Goal: Information Seeking & Learning: Check status

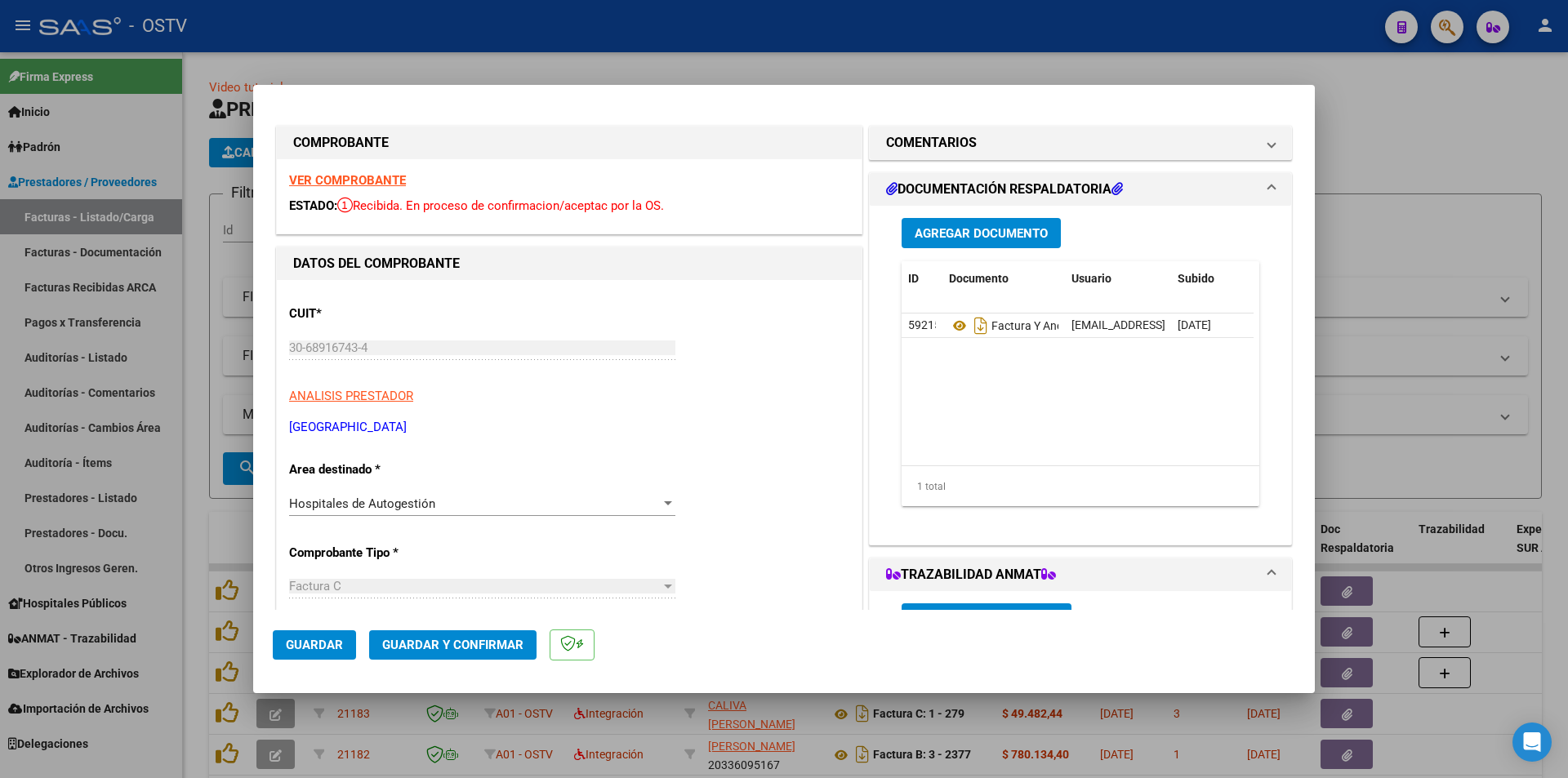
scroll to position [313, 0]
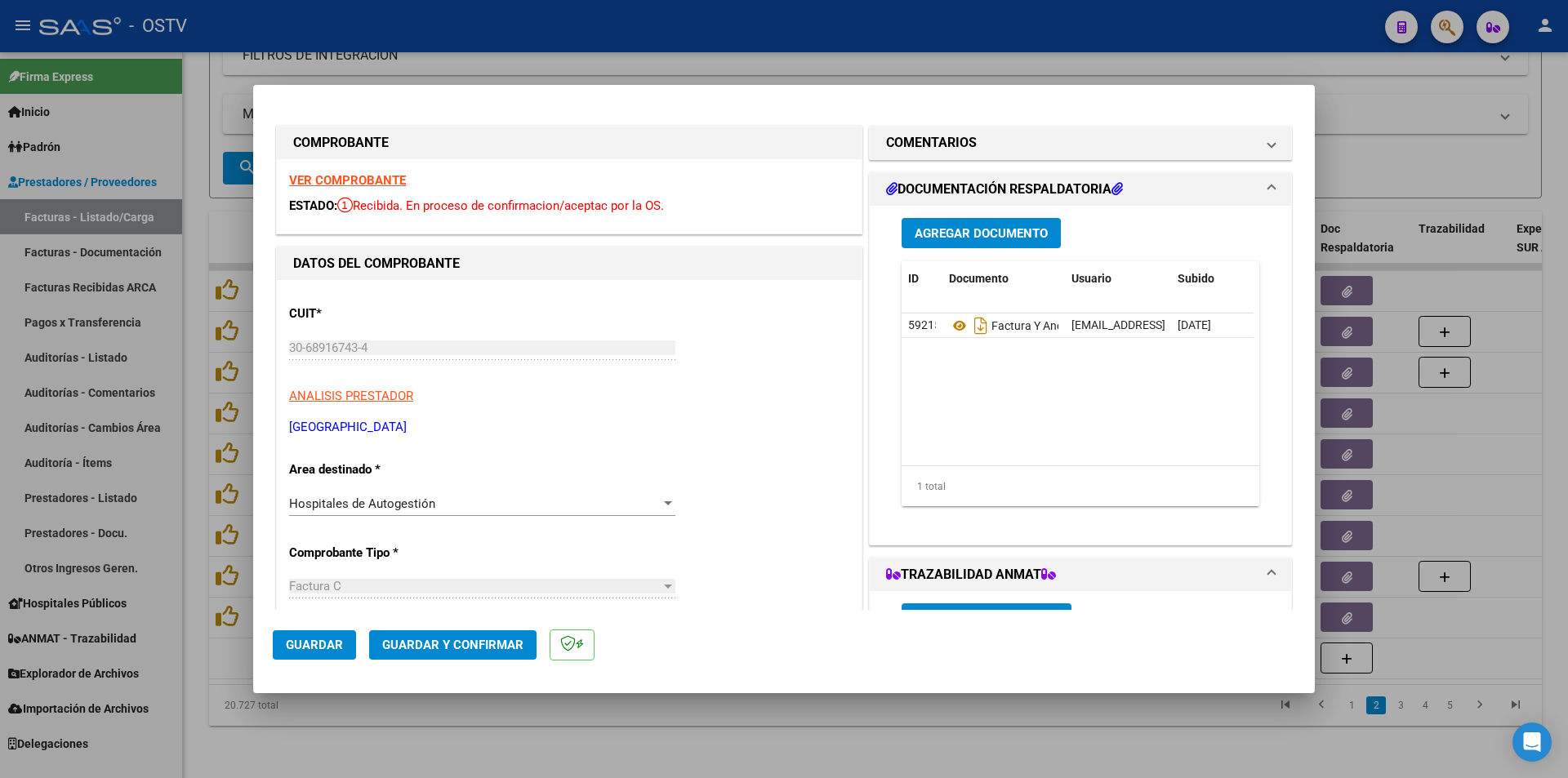
click at [195, 289] on div at bounding box center [784, 389] width 1568 height 778
type input "$ 0,00"
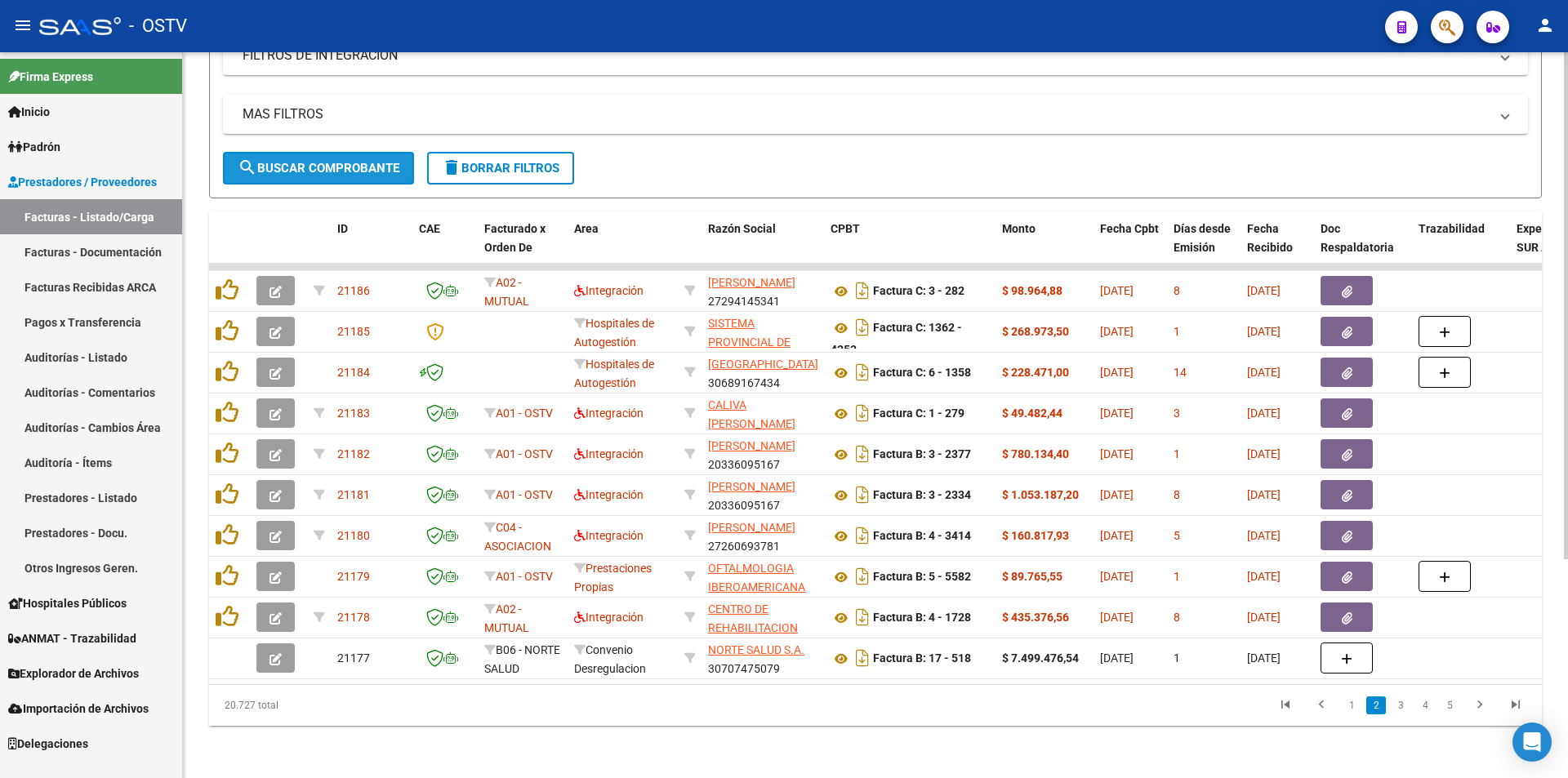
click at [321, 161] on span "search Buscar Comprobante" at bounding box center [318, 168] width 162 height 15
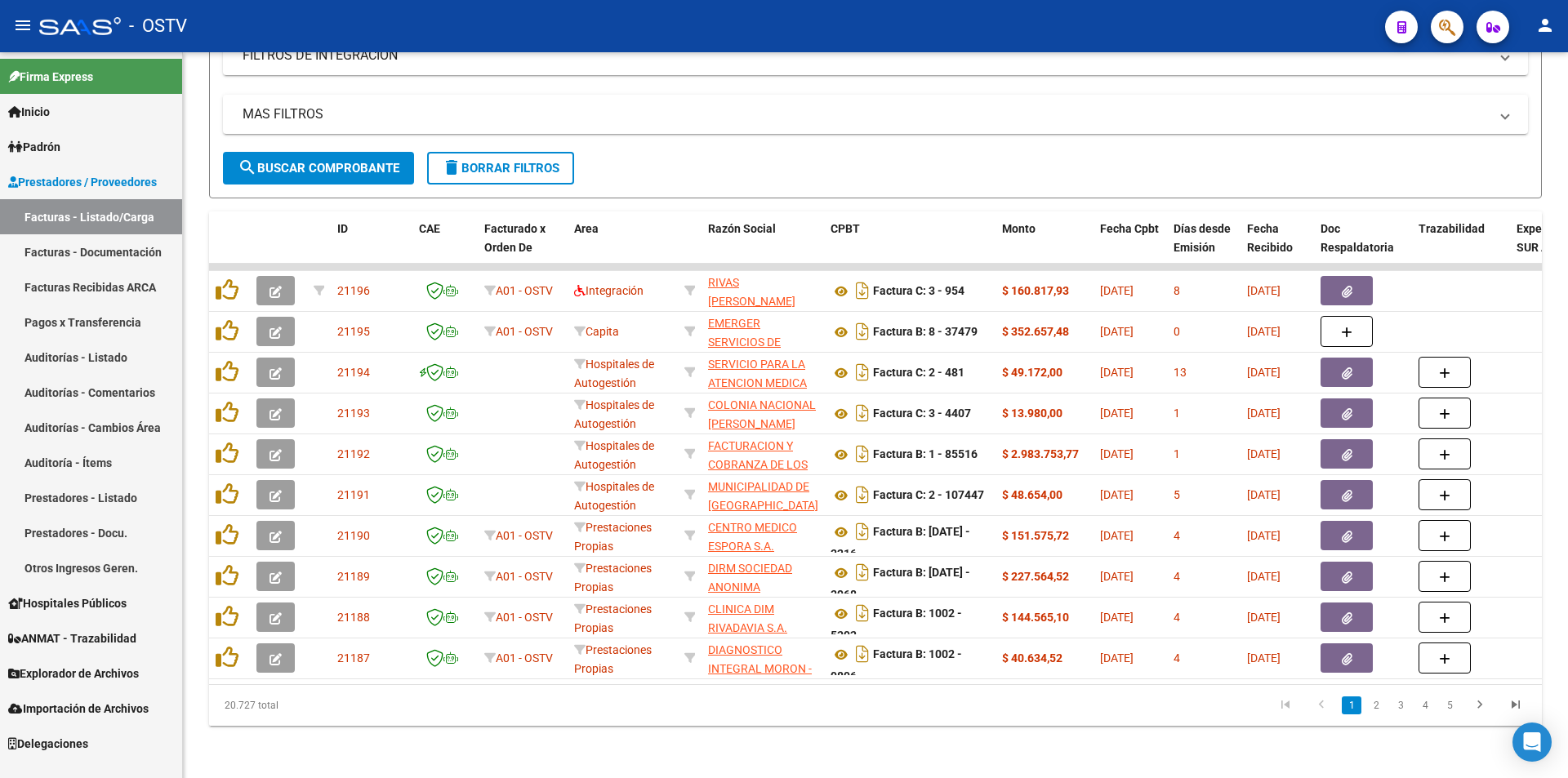
click at [71, 314] on link "Pagos x Transferencia" at bounding box center [90, 321] width 182 height 35
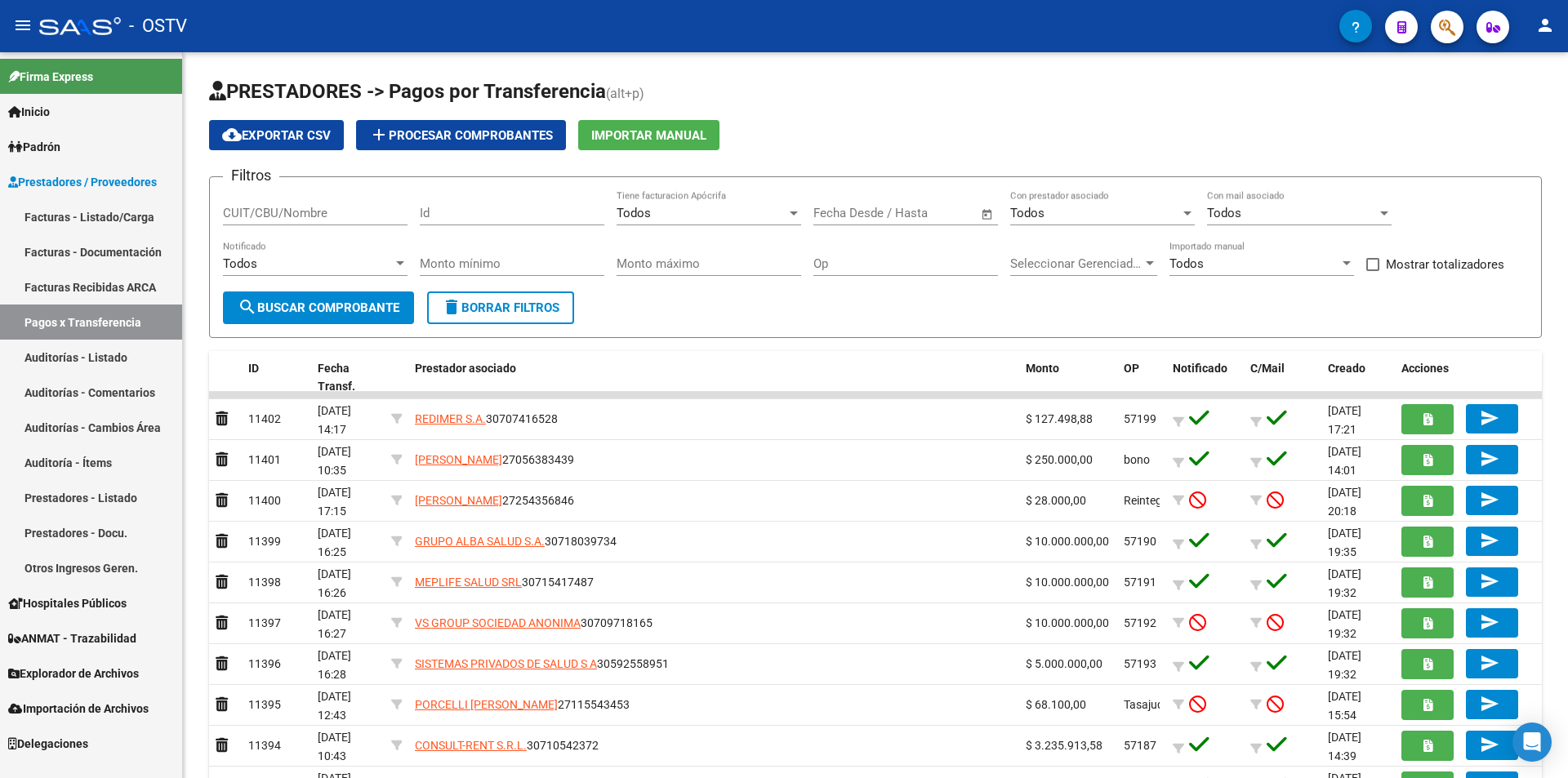
click at [80, 207] on link "Facturas - Listado/Carga" at bounding box center [90, 216] width 182 height 35
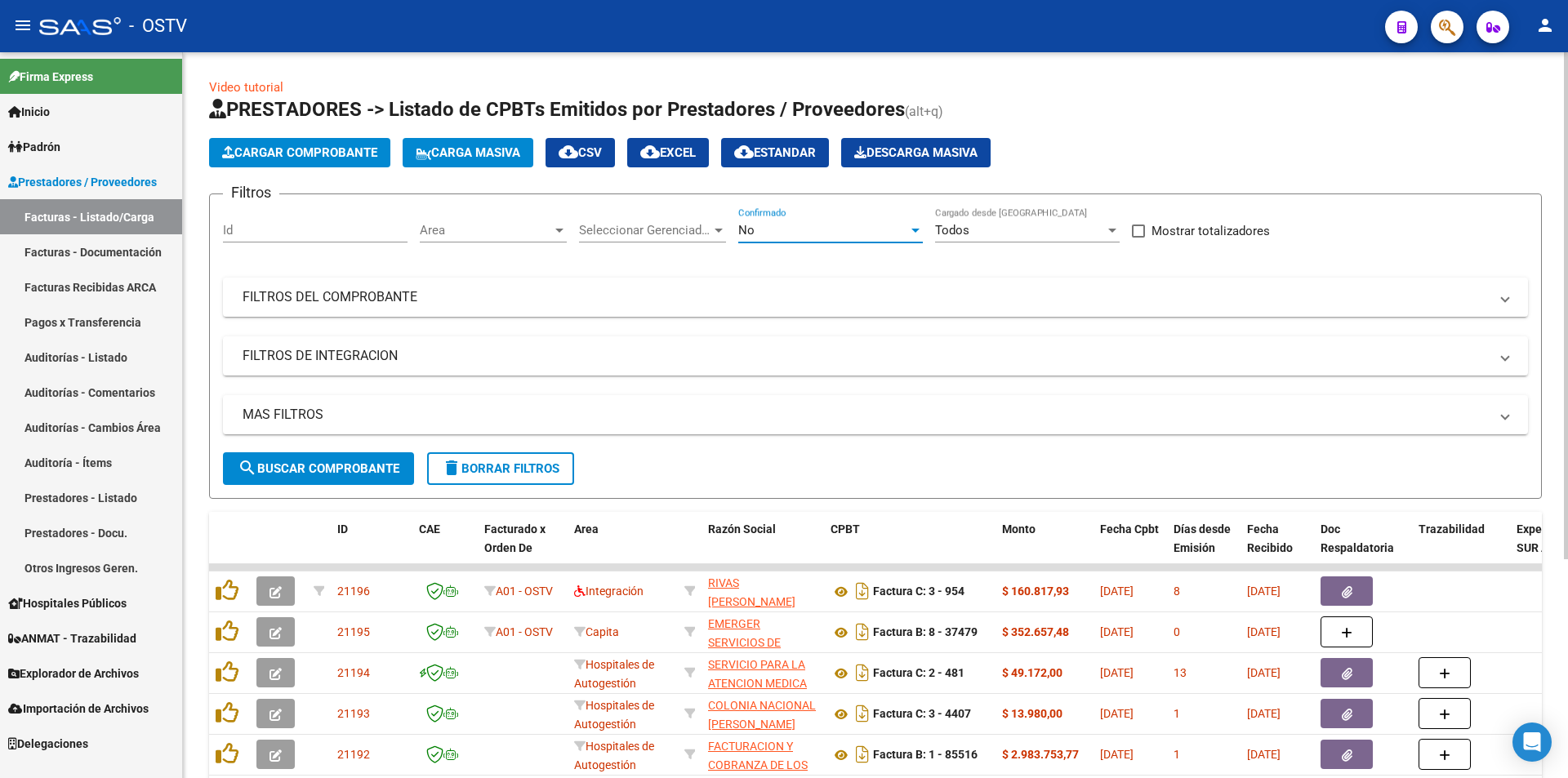
click at [827, 224] on div "No" at bounding box center [823, 230] width 170 height 15
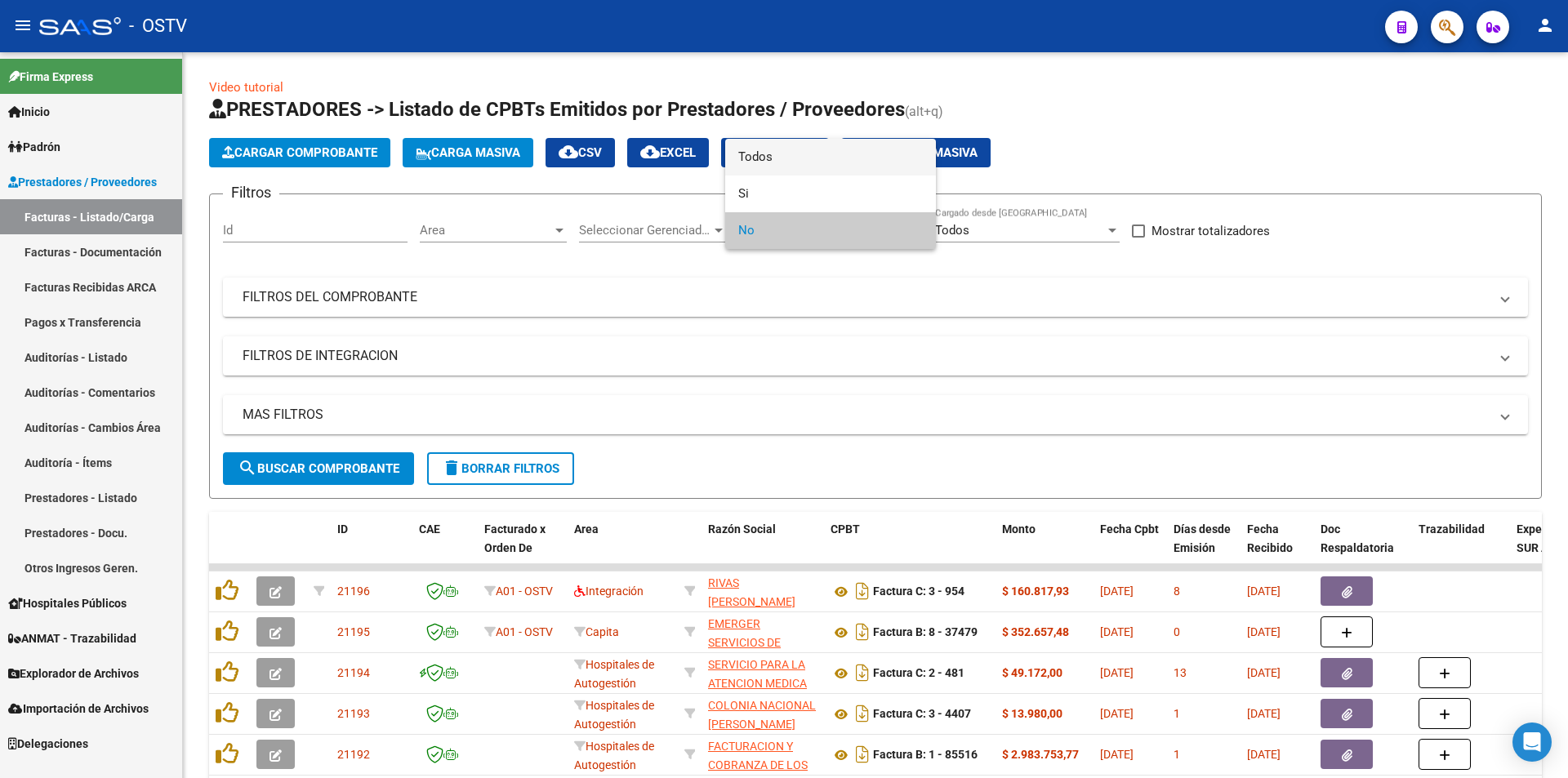
click at [799, 149] on span "Todos" at bounding box center [831, 157] width 185 height 37
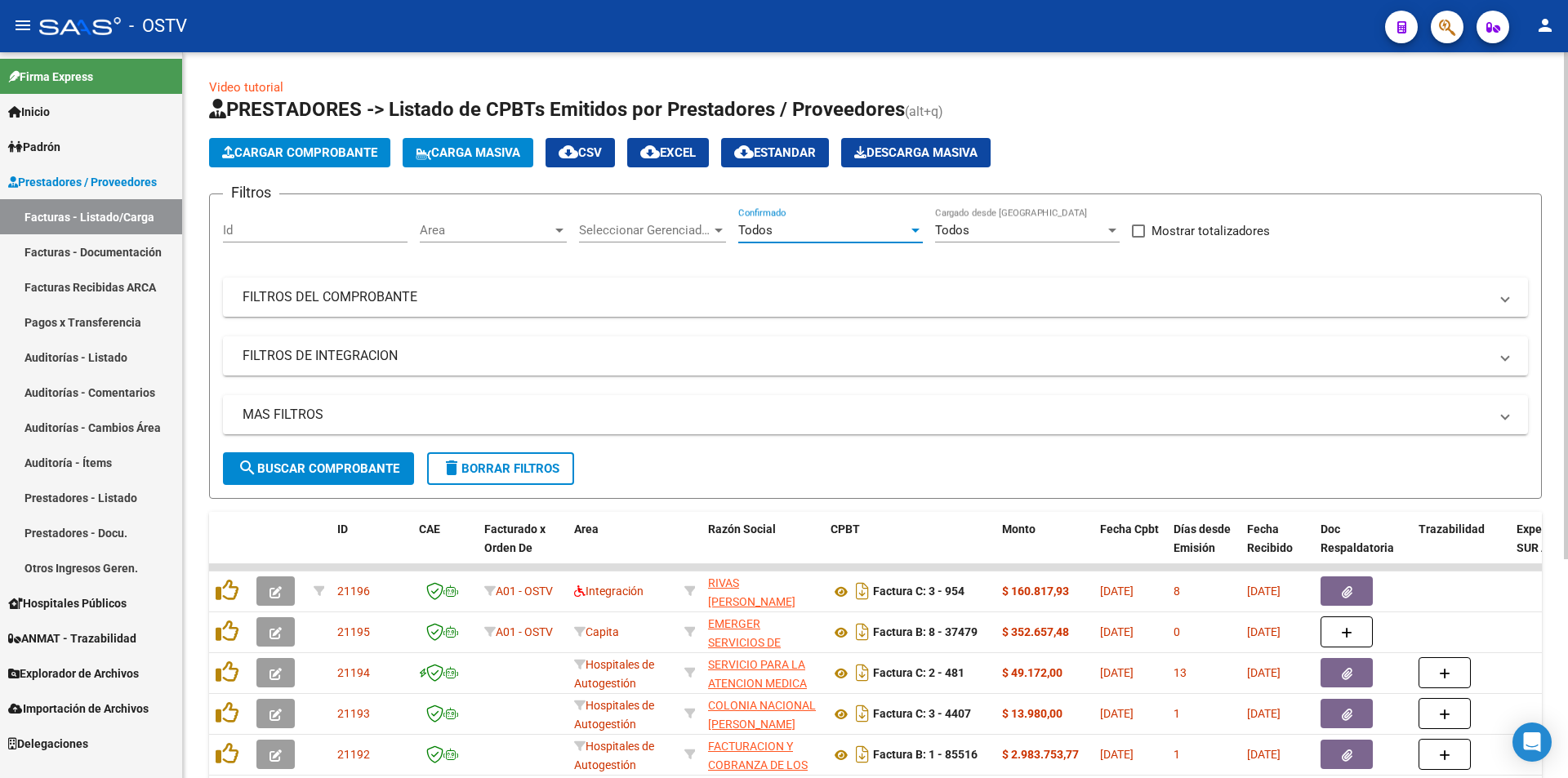
click at [323, 467] on span "search Buscar Comprobante" at bounding box center [318, 468] width 162 height 15
click at [340, 468] on span "search Buscar Comprobante" at bounding box center [318, 468] width 162 height 15
click at [320, 469] on span "search Buscar Comprobante" at bounding box center [318, 468] width 162 height 15
click at [322, 462] on span "search Buscar Comprobante" at bounding box center [318, 468] width 162 height 15
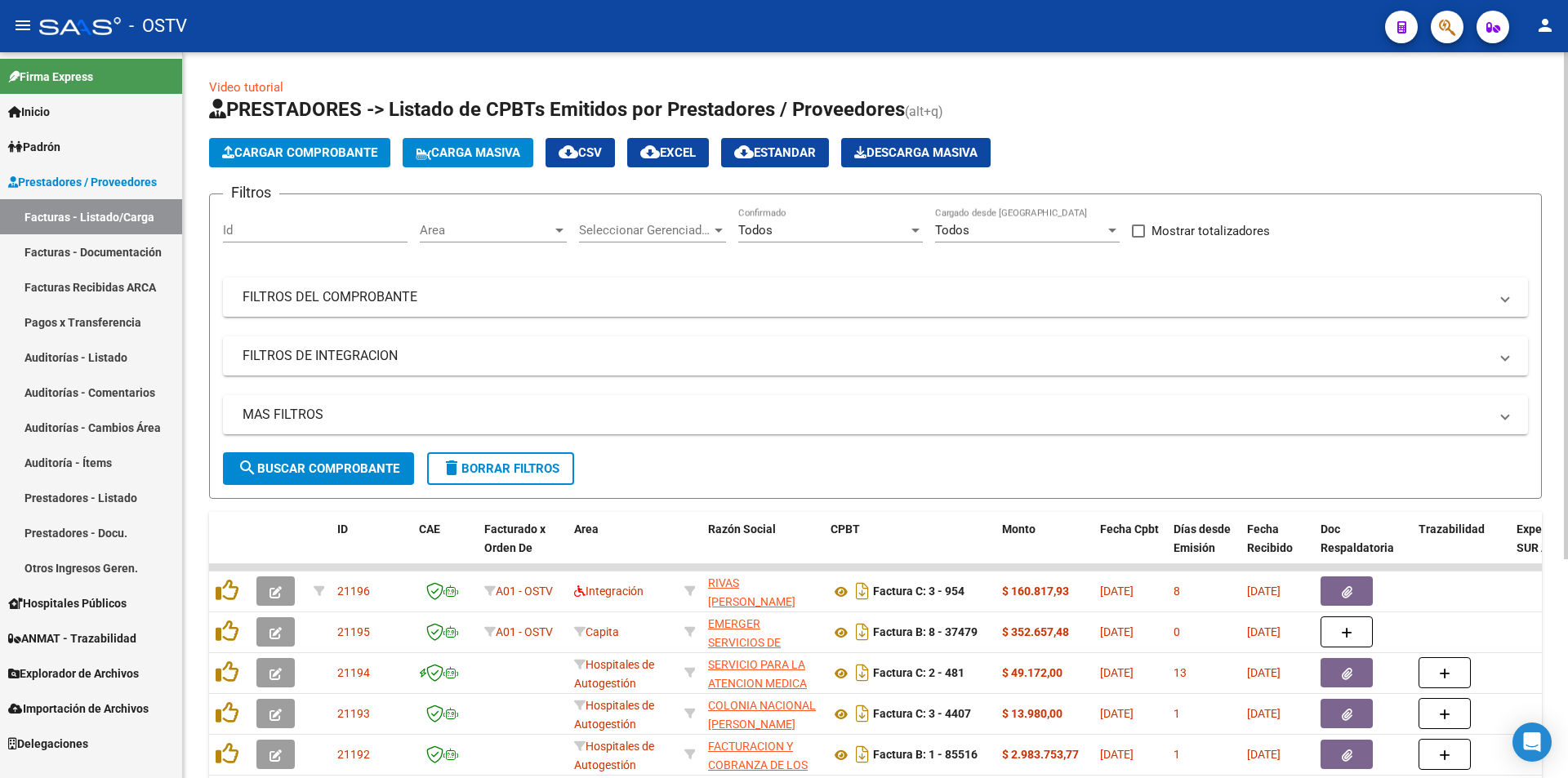
click at [324, 470] on span "search Buscar Comprobante" at bounding box center [318, 468] width 162 height 15
click at [311, 465] on span "search Buscar Comprobante" at bounding box center [318, 468] width 162 height 15
click at [316, 466] on span "search Buscar Comprobante" at bounding box center [318, 468] width 162 height 15
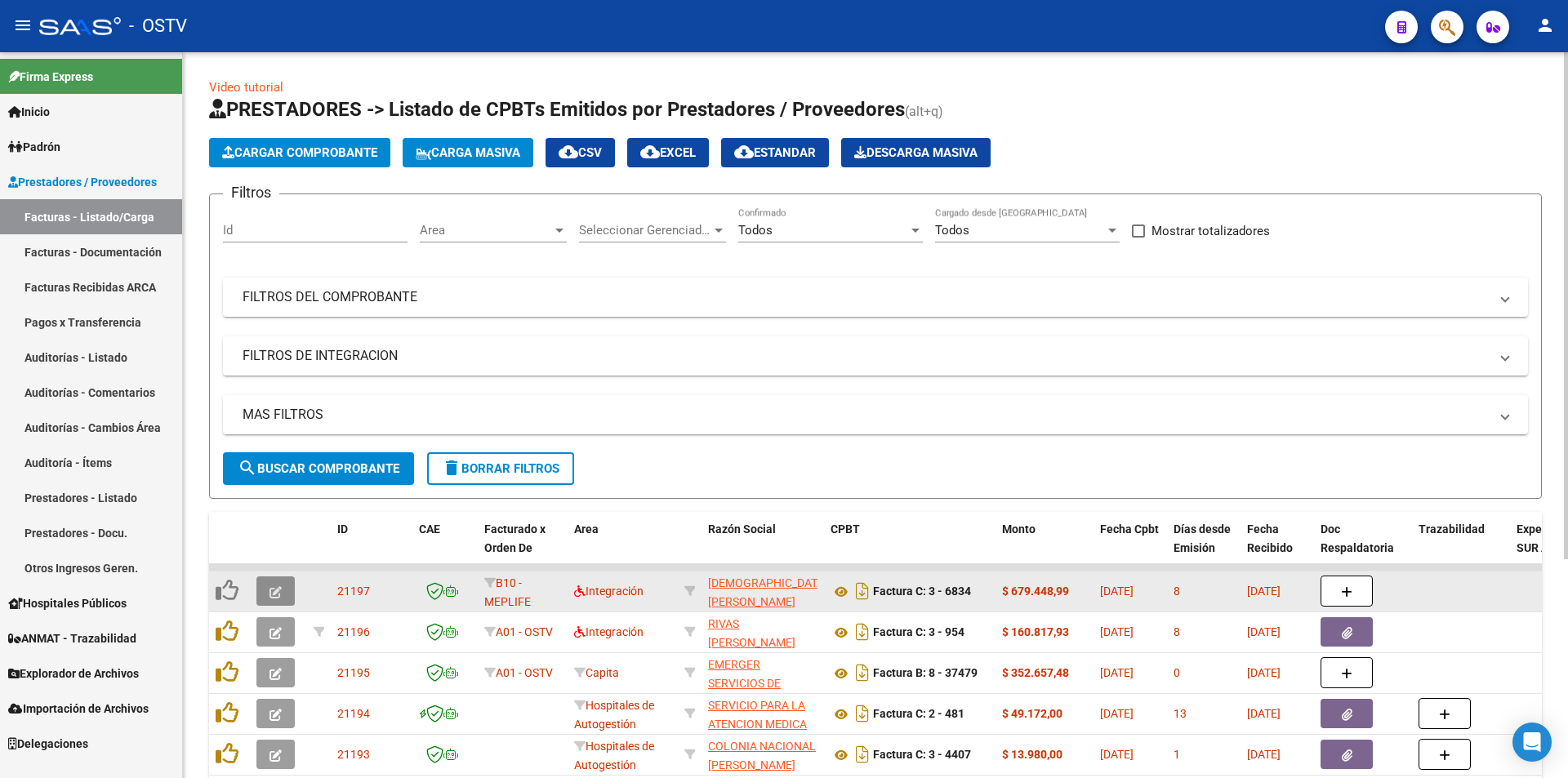
click at [283, 579] on button "button" at bounding box center [275, 591] width 39 height 30
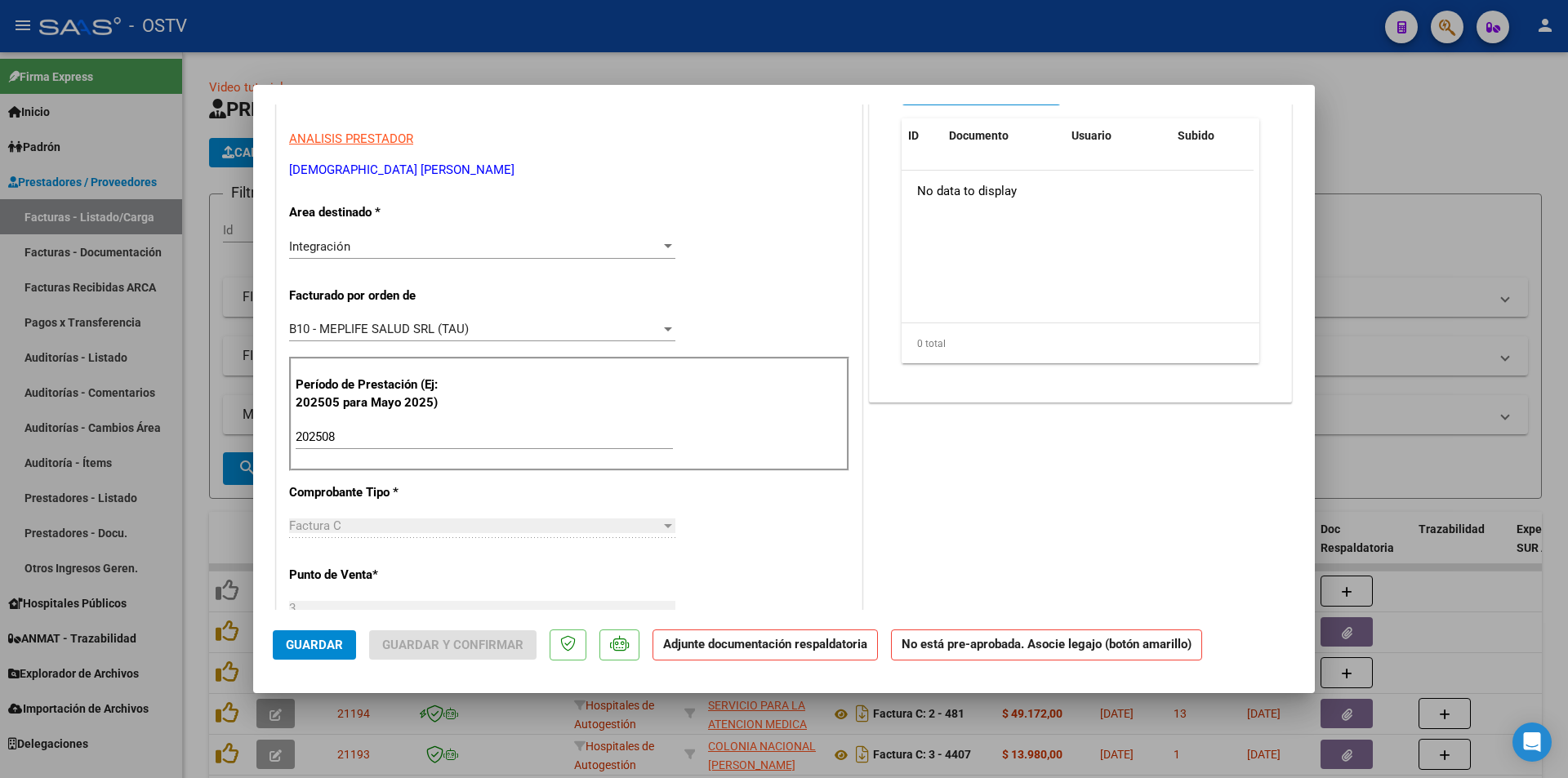
scroll to position [408, 0]
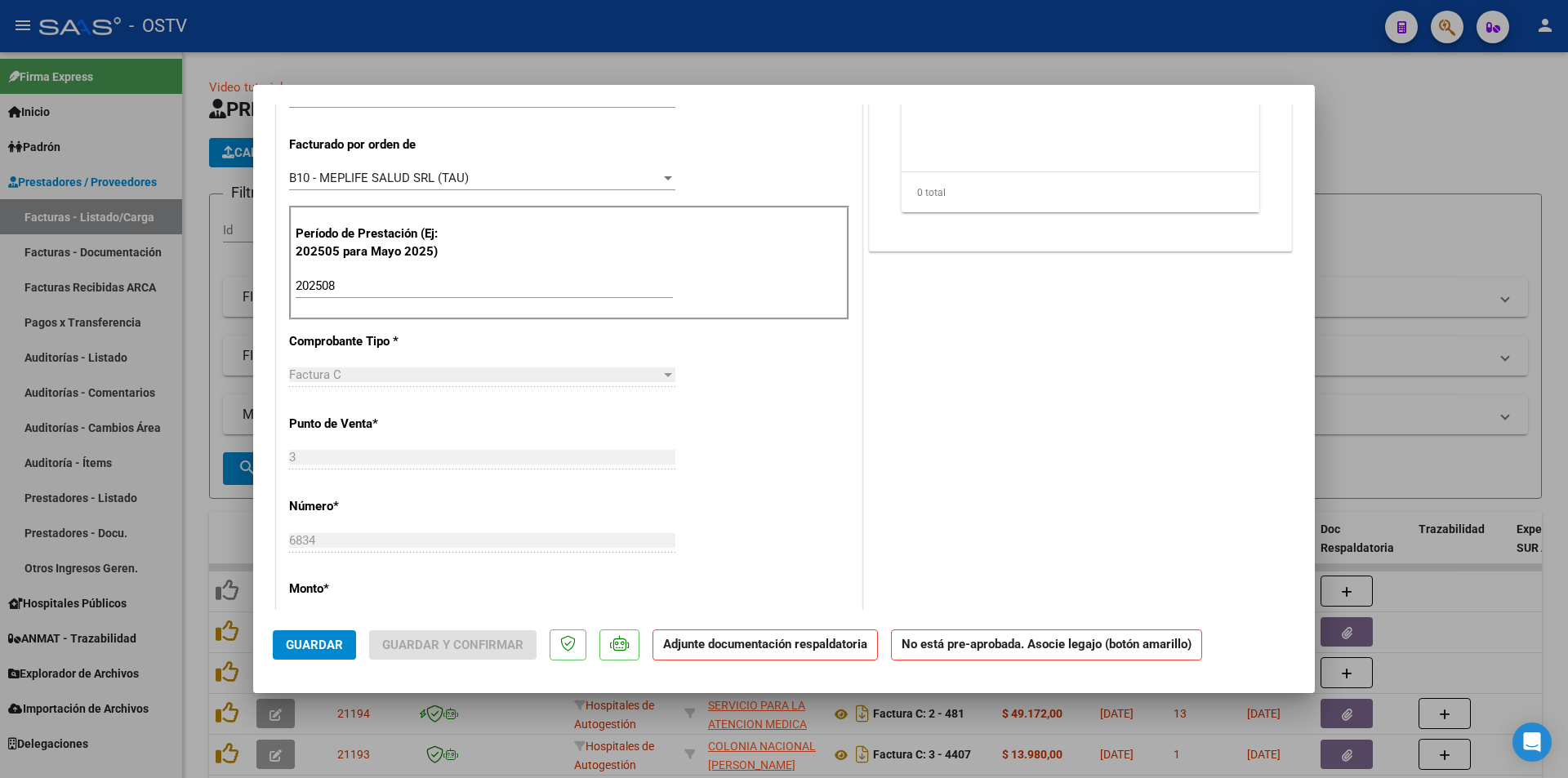
click at [186, 329] on div at bounding box center [784, 389] width 1568 height 778
type input "$ 0,00"
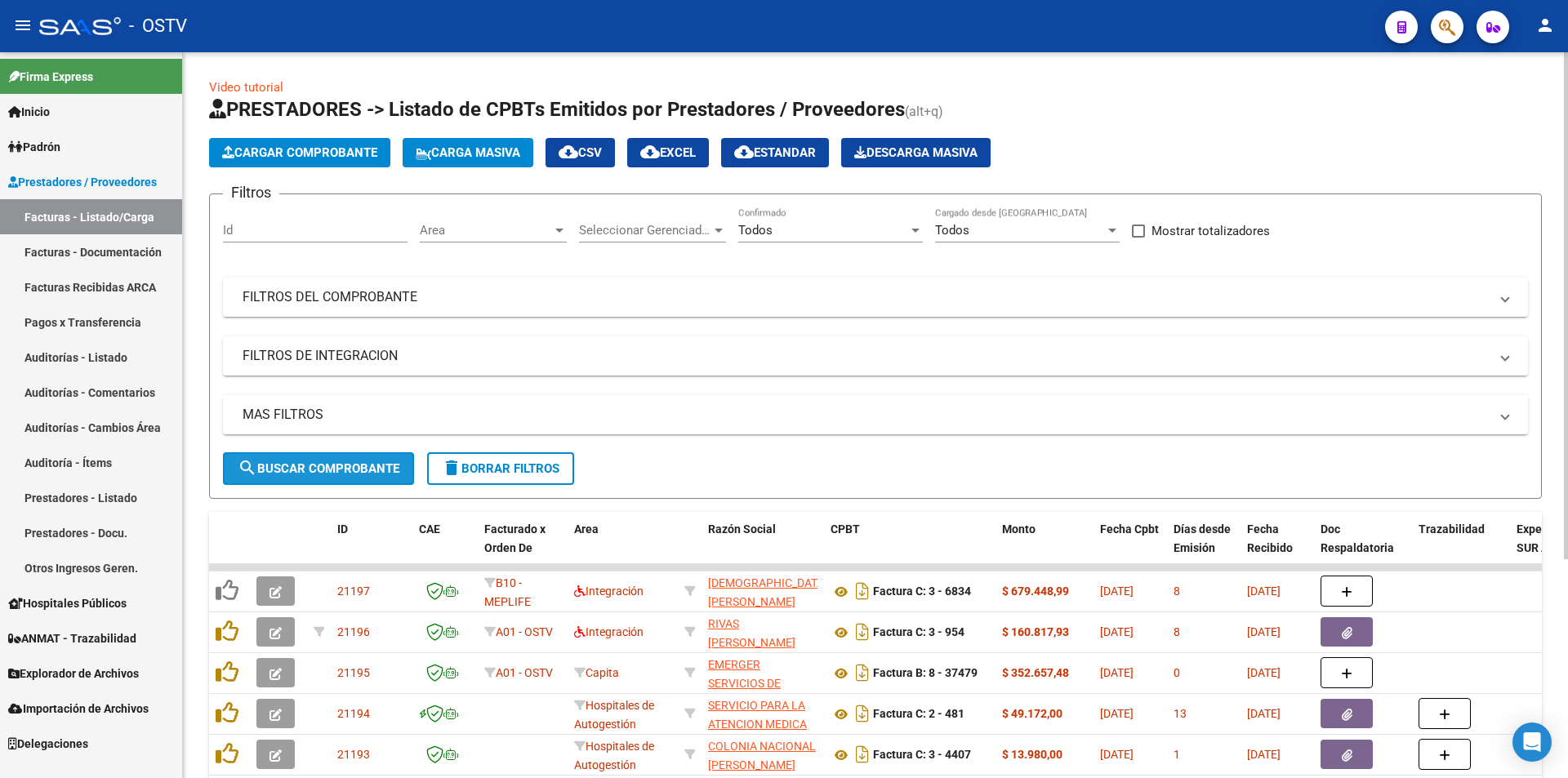
click at [327, 464] on span "search Buscar Comprobante" at bounding box center [318, 468] width 162 height 15
click at [318, 460] on button "search Buscar Comprobante" at bounding box center [318, 468] width 191 height 33
click at [323, 462] on span "search Buscar Comprobante" at bounding box center [318, 468] width 162 height 15
click at [316, 461] on span "search Buscar Comprobante" at bounding box center [318, 468] width 162 height 15
click at [332, 471] on span "search Buscar Comprobante" at bounding box center [318, 468] width 162 height 15
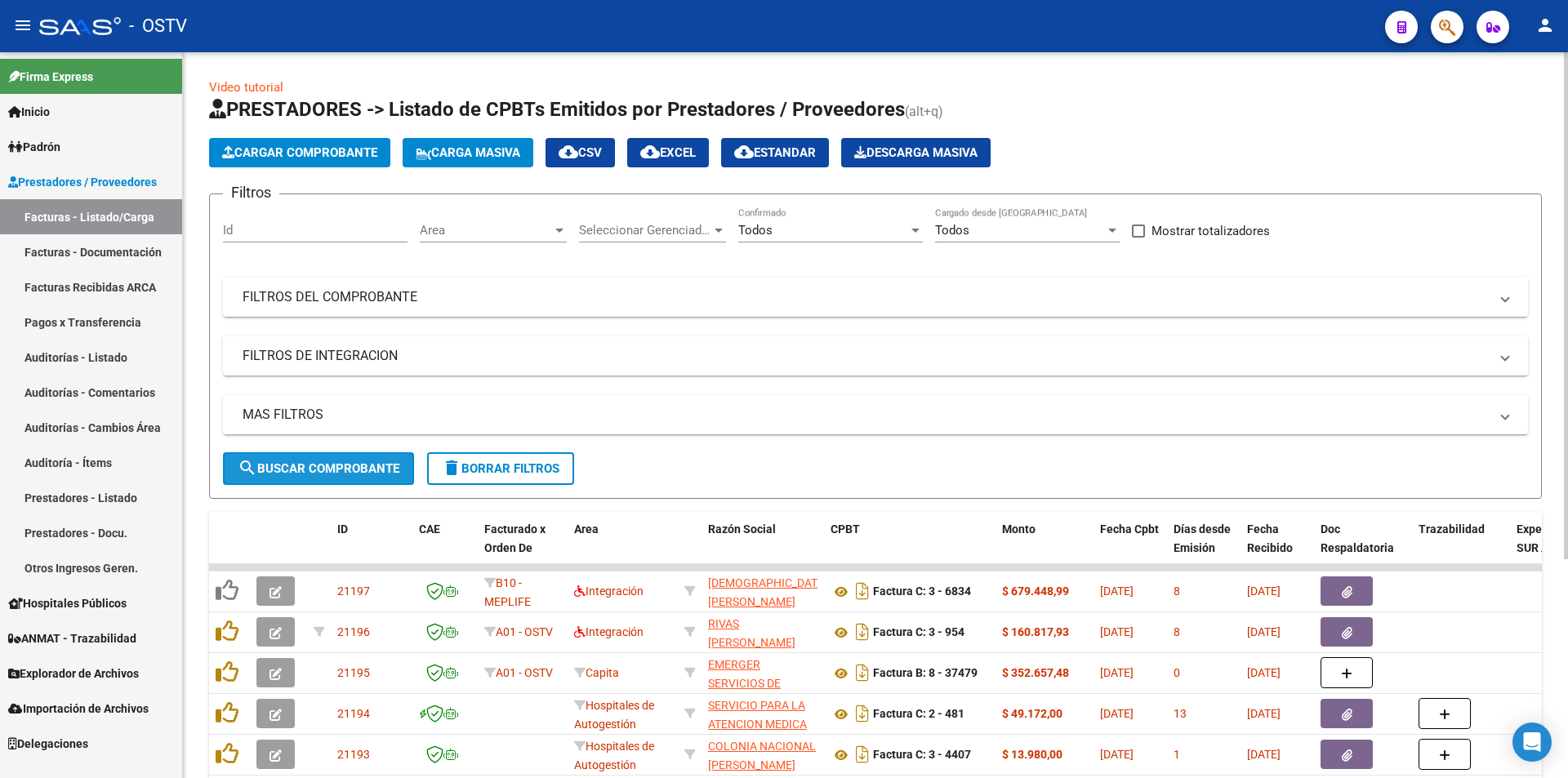
click at [328, 462] on span "search Buscar Comprobante" at bounding box center [318, 468] width 162 height 15
click at [326, 465] on span "search Buscar Comprobante" at bounding box center [318, 468] width 162 height 15
click at [327, 464] on span "search Buscar Comprobante" at bounding box center [318, 468] width 162 height 15
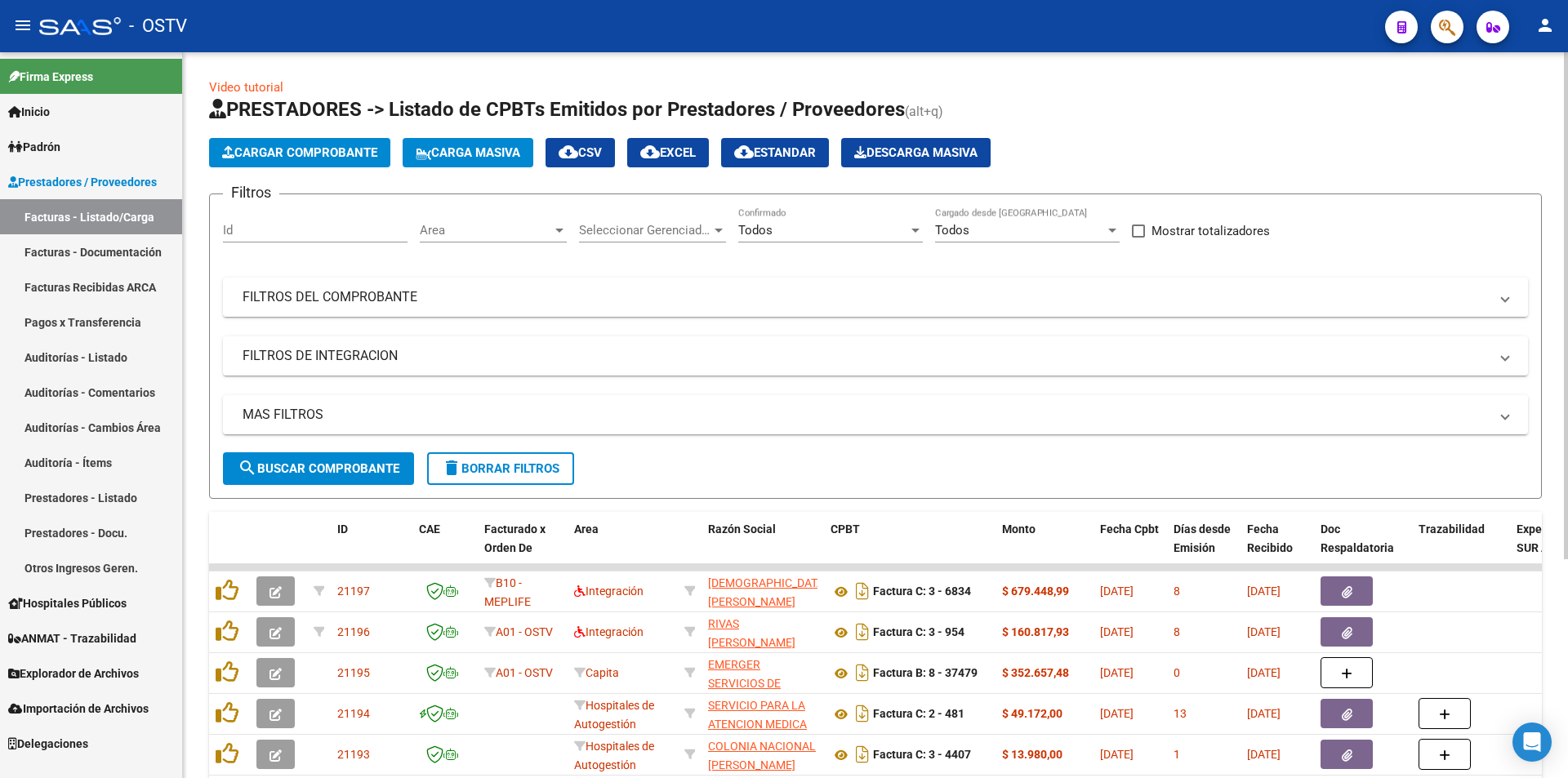
click at [327, 461] on span "search Buscar Comprobante" at bounding box center [318, 468] width 162 height 15
click at [333, 471] on span "search Buscar Comprobante" at bounding box center [318, 468] width 162 height 15
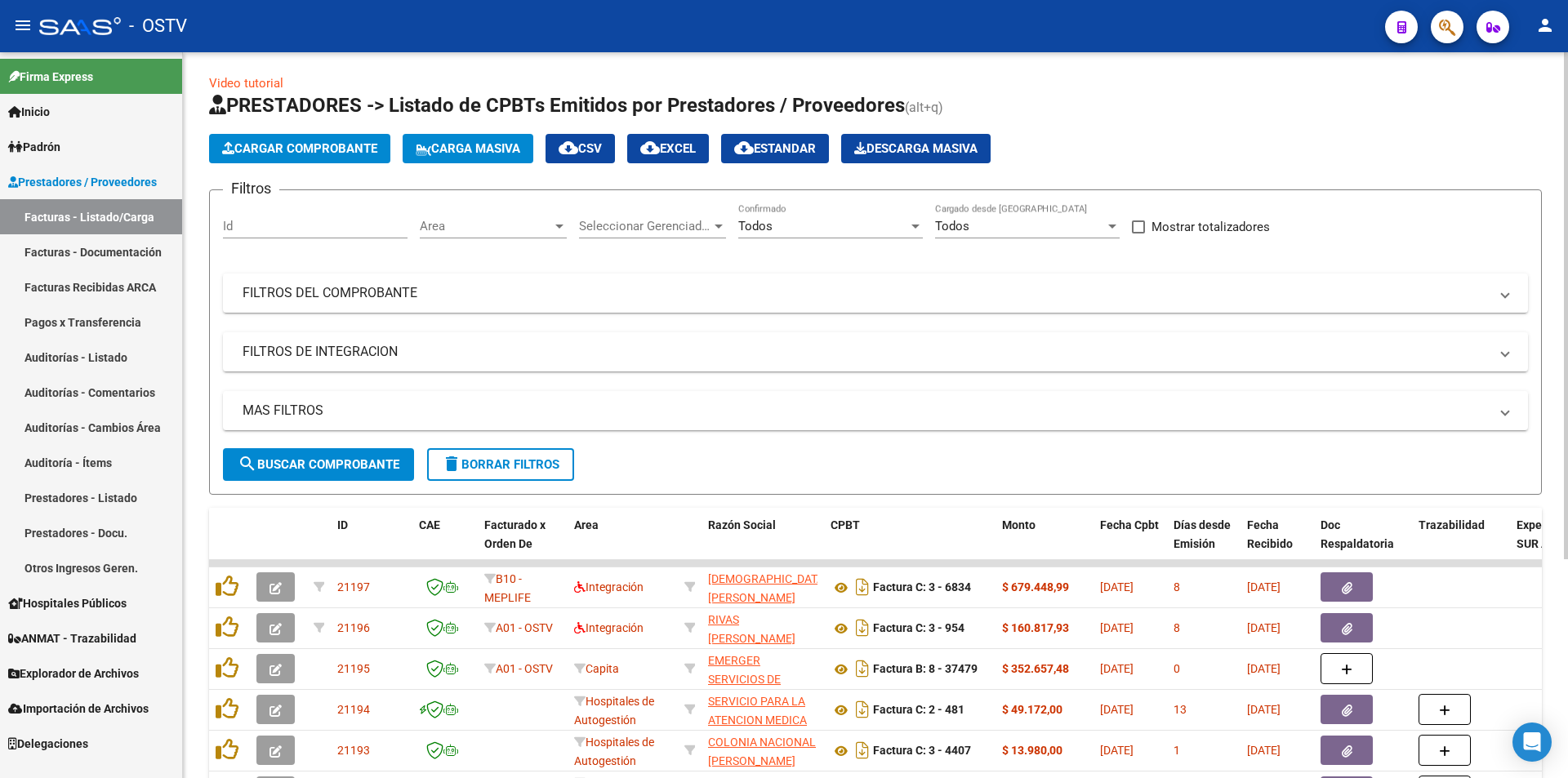
scroll to position [0, 0]
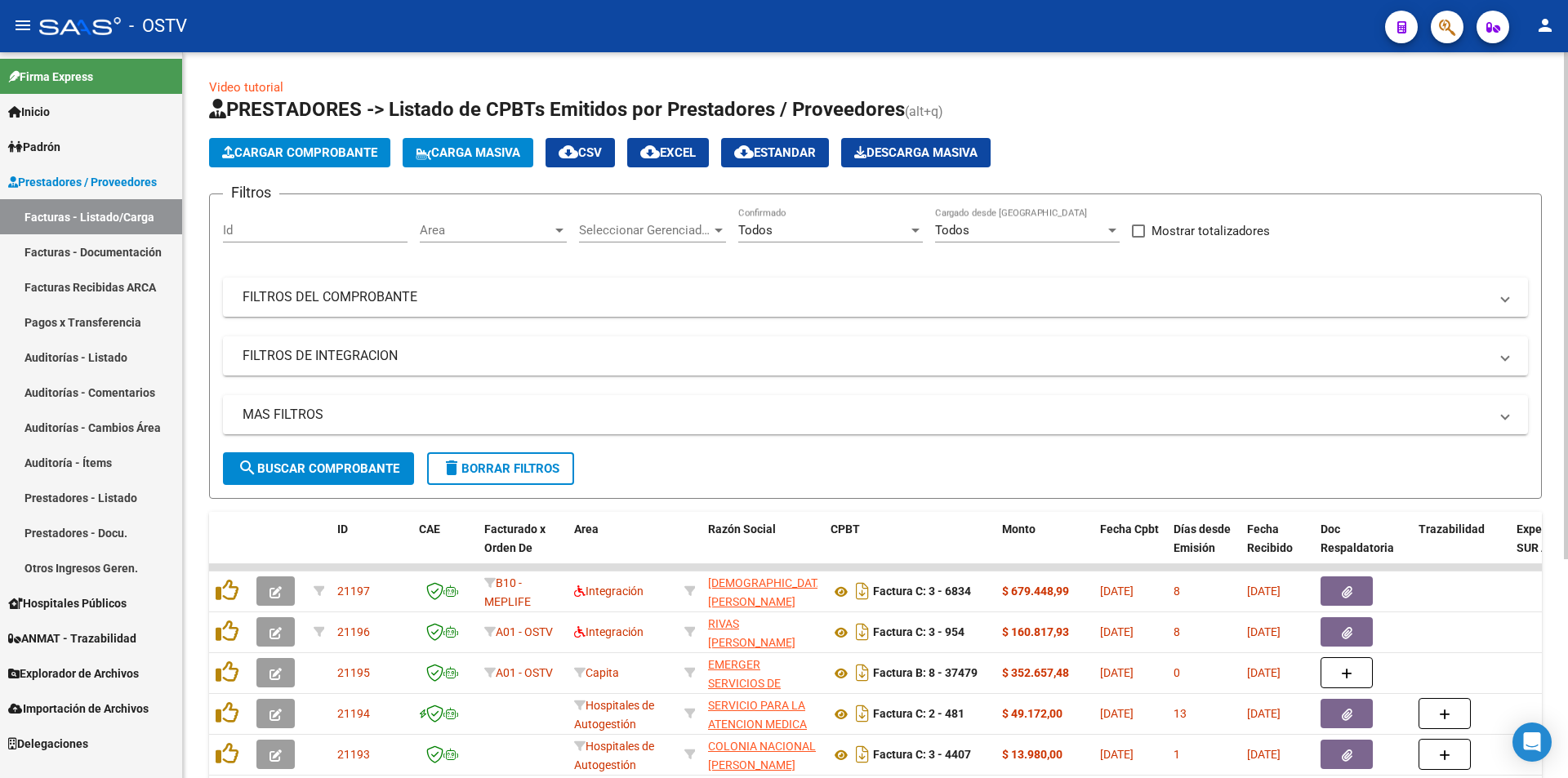
click at [317, 477] on button "search Buscar Comprobante" at bounding box center [318, 468] width 191 height 33
click at [338, 455] on button "search Buscar Comprobante" at bounding box center [318, 468] width 191 height 33
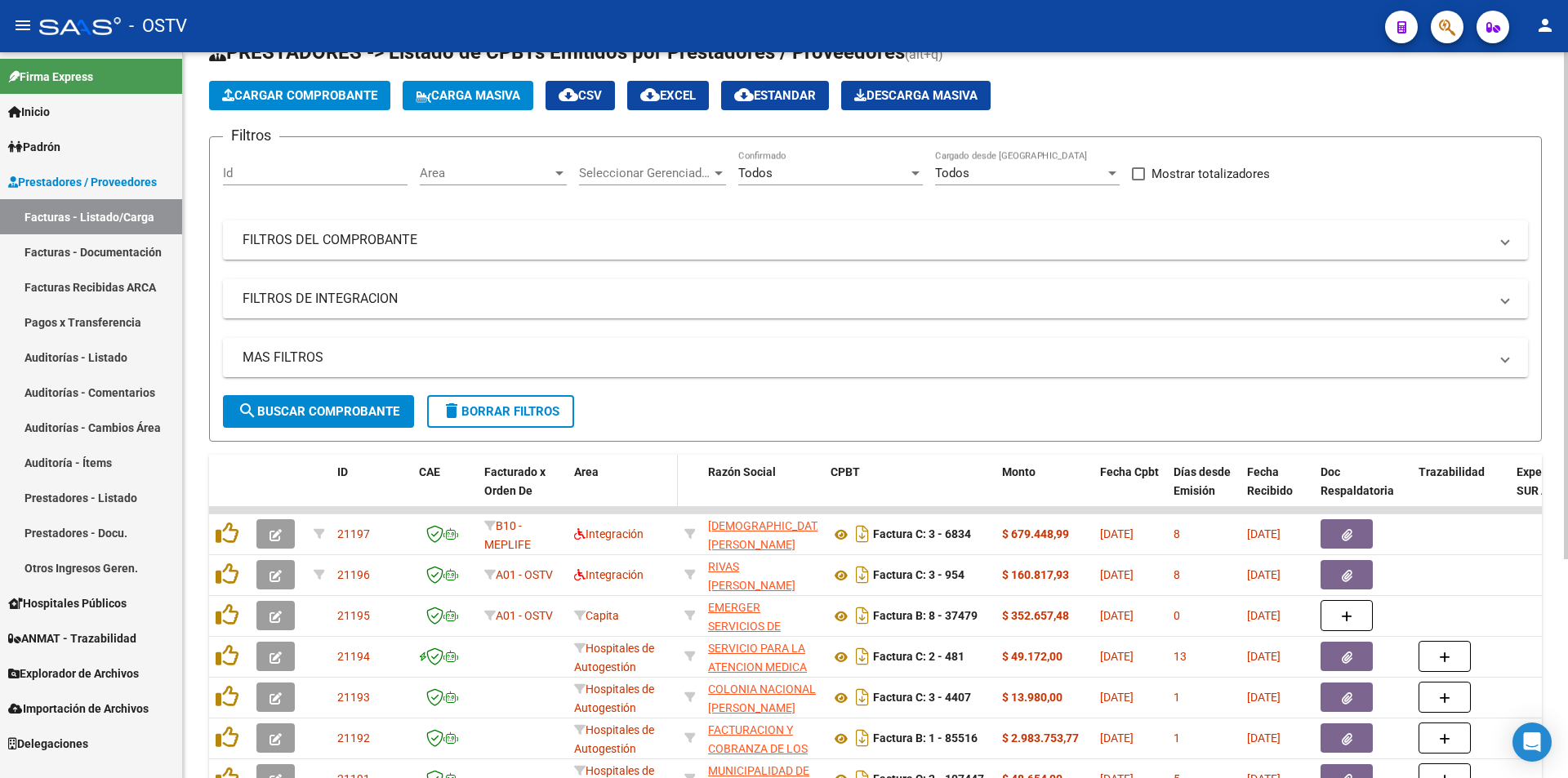
scroll to position [81, 0]
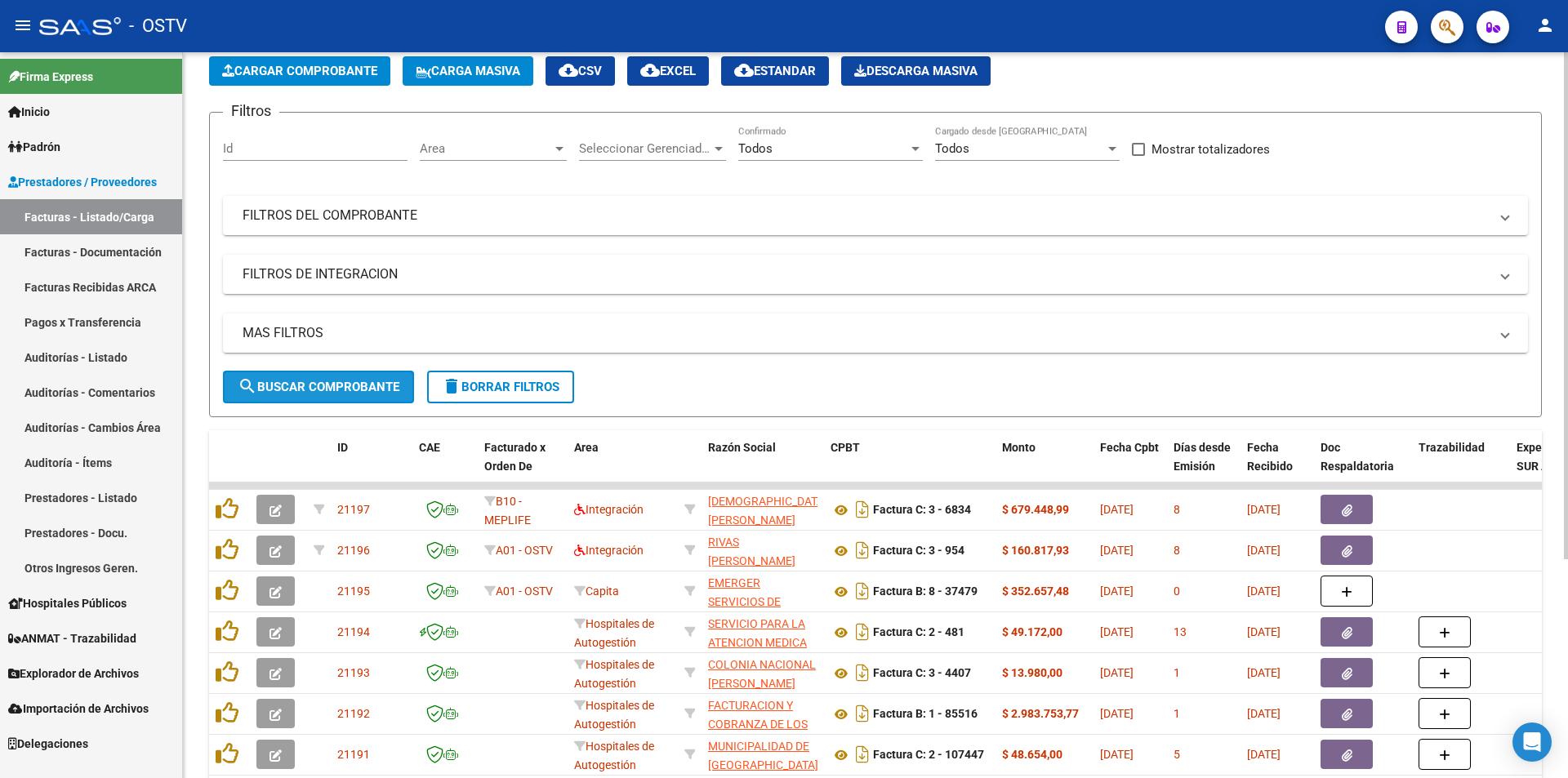
click at [329, 381] on span "search Buscar Comprobante" at bounding box center [318, 387] width 162 height 15
click at [326, 377] on button "search Buscar Comprobante" at bounding box center [318, 387] width 191 height 33
click at [304, 392] on span "search Buscar Comprobante" at bounding box center [318, 387] width 162 height 15
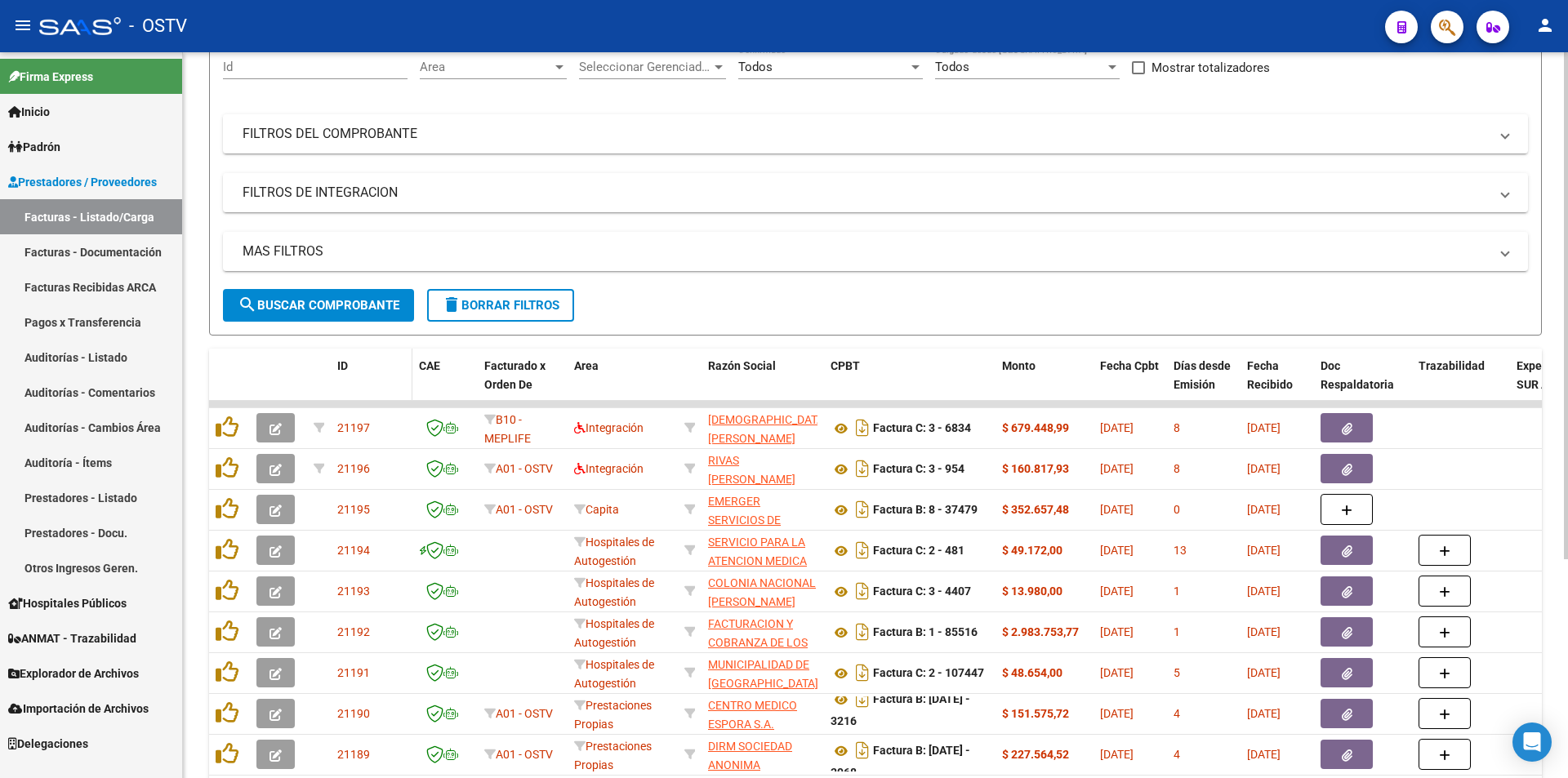
scroll to position [244, 0]
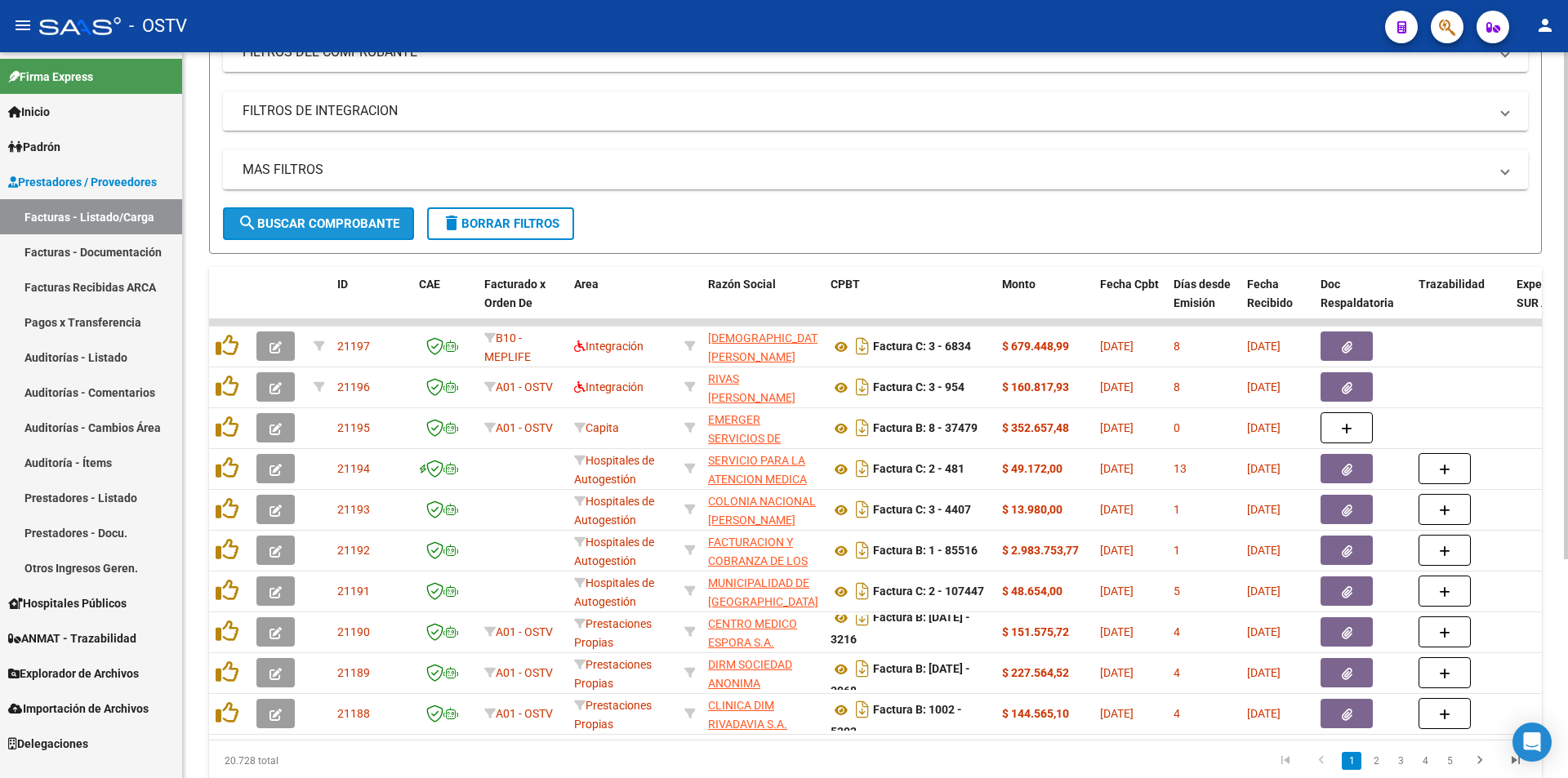
click at [332, 217] on span "search Buscar Comprobante" at bounding box center [318, 224] width 162 height 15
click at [344, 232] on button "search Buscar Comprobante" at bounding box center [318, 224] width 191 height 33
click at [327, 221] on span "search Buscar Comprobante" at bounding box center [318, 224] width 162 height 15
click at [330, 224] on span "search Buscar Comprobante" at bounding box center [318, 224] width 162 height 15
click at [312, 203] on div "MAS FILTROS Todos Con Doc. Respaldatoria Todos Con Trazabilidad Todos Asociado …" at bounding box center [874, 179] width 1305 height 58
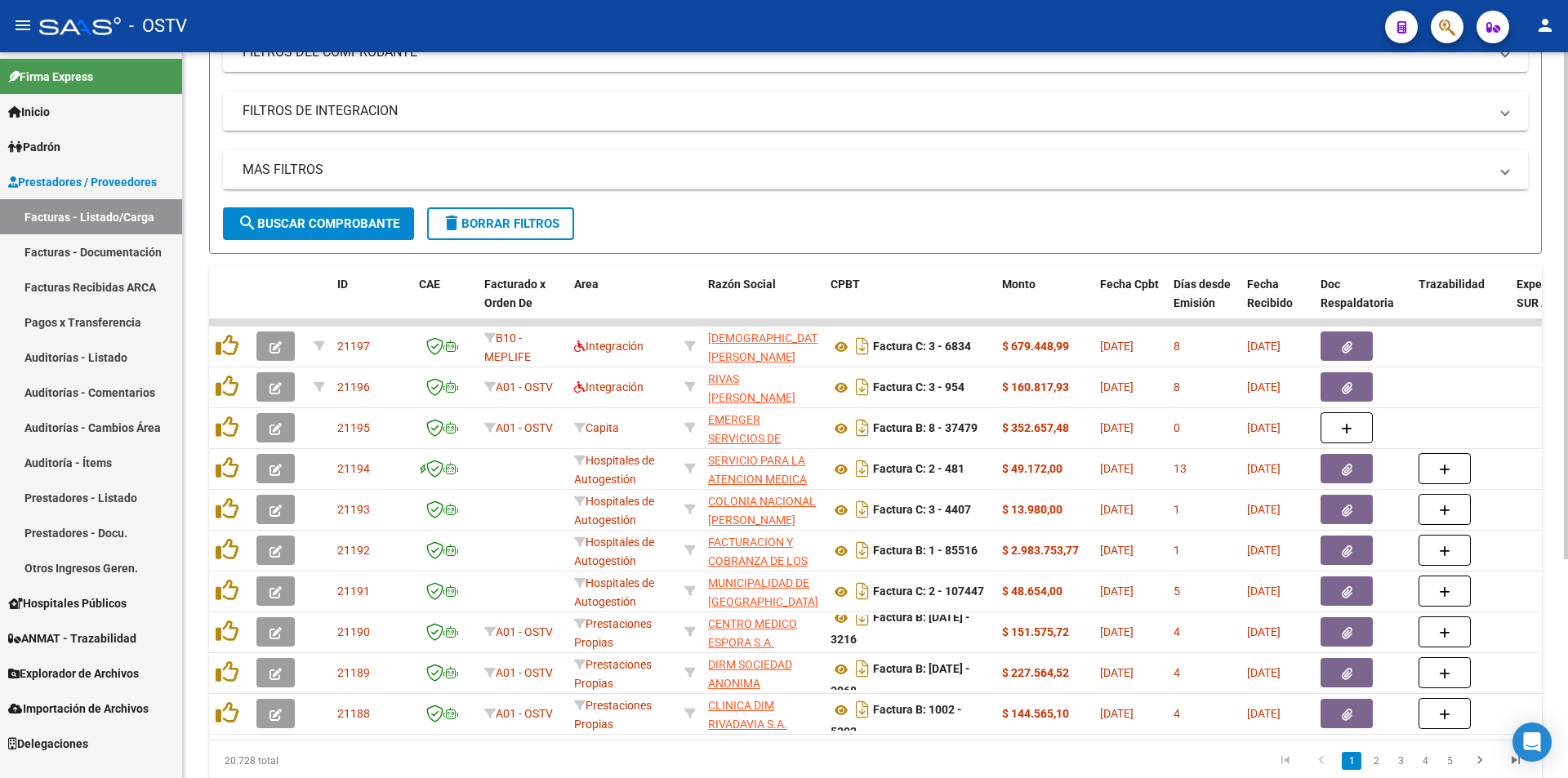
click at [312, 203] on div "MAS FILTROS Todos Con Doc. Respaldatoria Todos Con Trazabilidad Todos Asociado …" at bounding box center [874, 179] width 1305 height 58
click at [325, 219] on span "search Buscar Comprobante" at bounding box center [318, 224] width 162 height 15
click at [332, 227] on span "search Buscar Comprobante" at bounding box center [318, 224] width 162 height 15
click at [321, 217] on span "search Buscar Comprobante" at bounding box center [318, 224] width 162 height 15
click at [321, 228] on span "search Buscar Comprobante" at bounding box center [318, 224] width 162 height 15
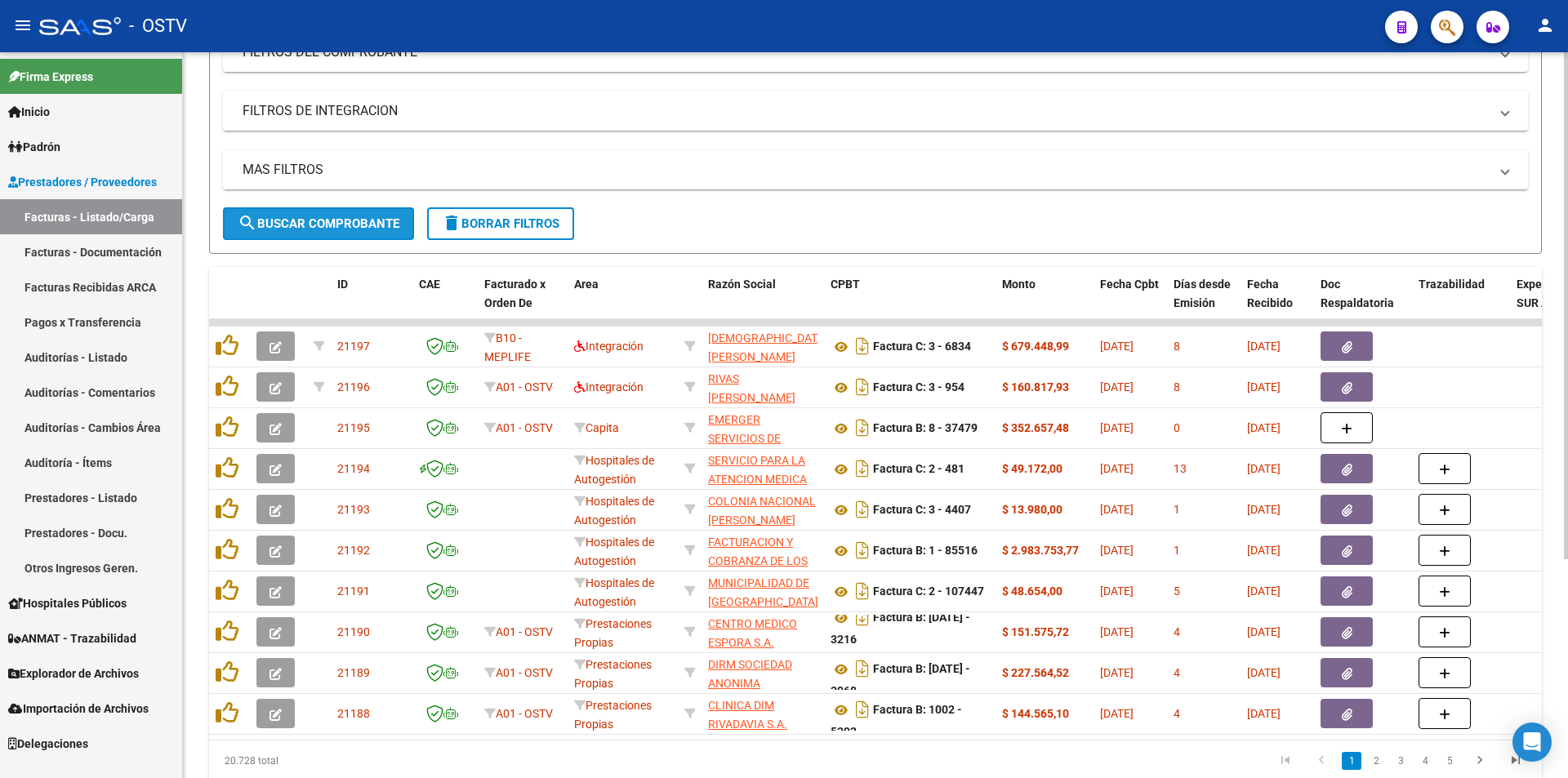
click at [341, 222] on span "search Buscar Comprobante" at bounding box center [318, 224] width 162 height 15
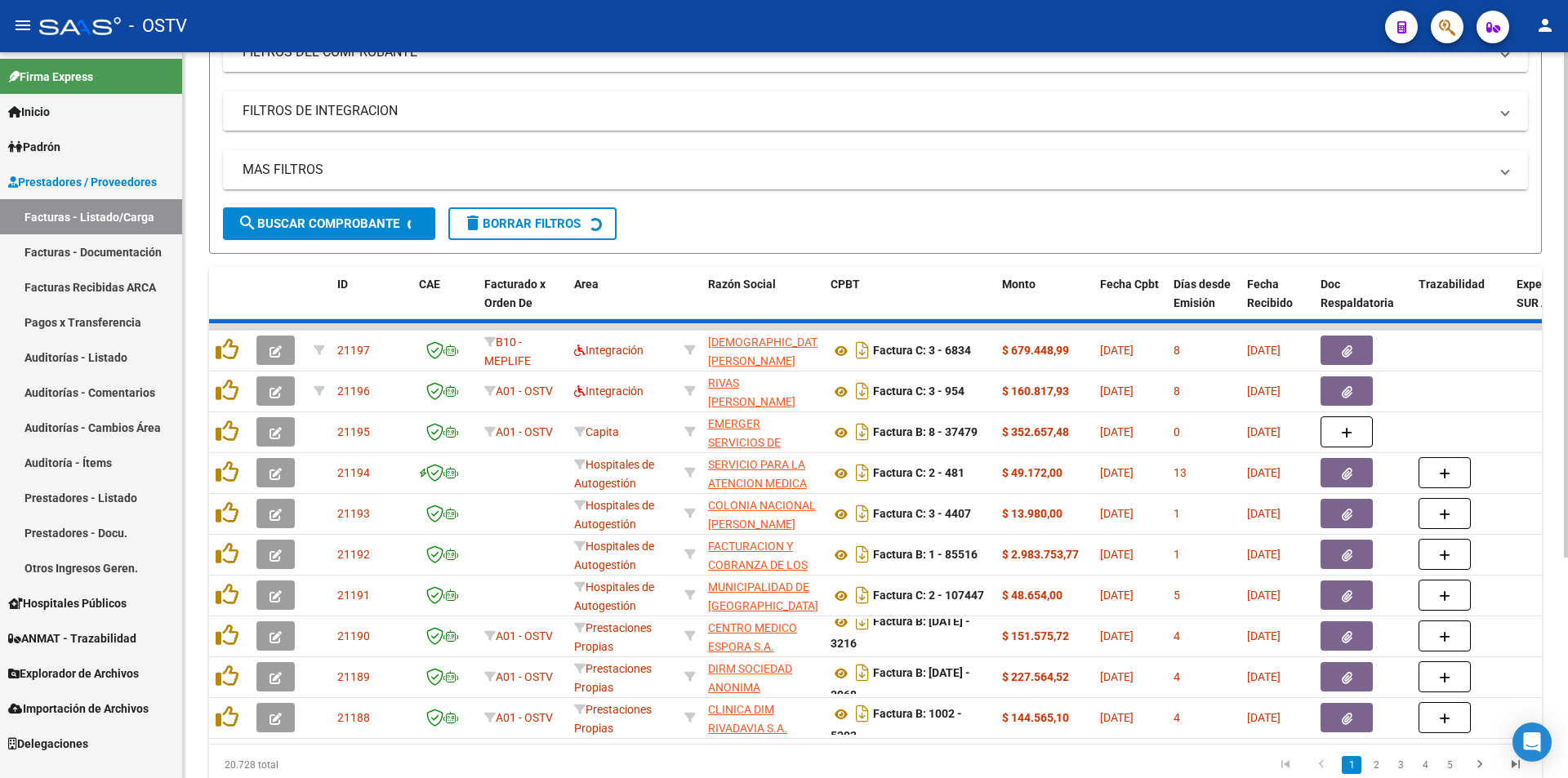
scroll to position [0, 0]
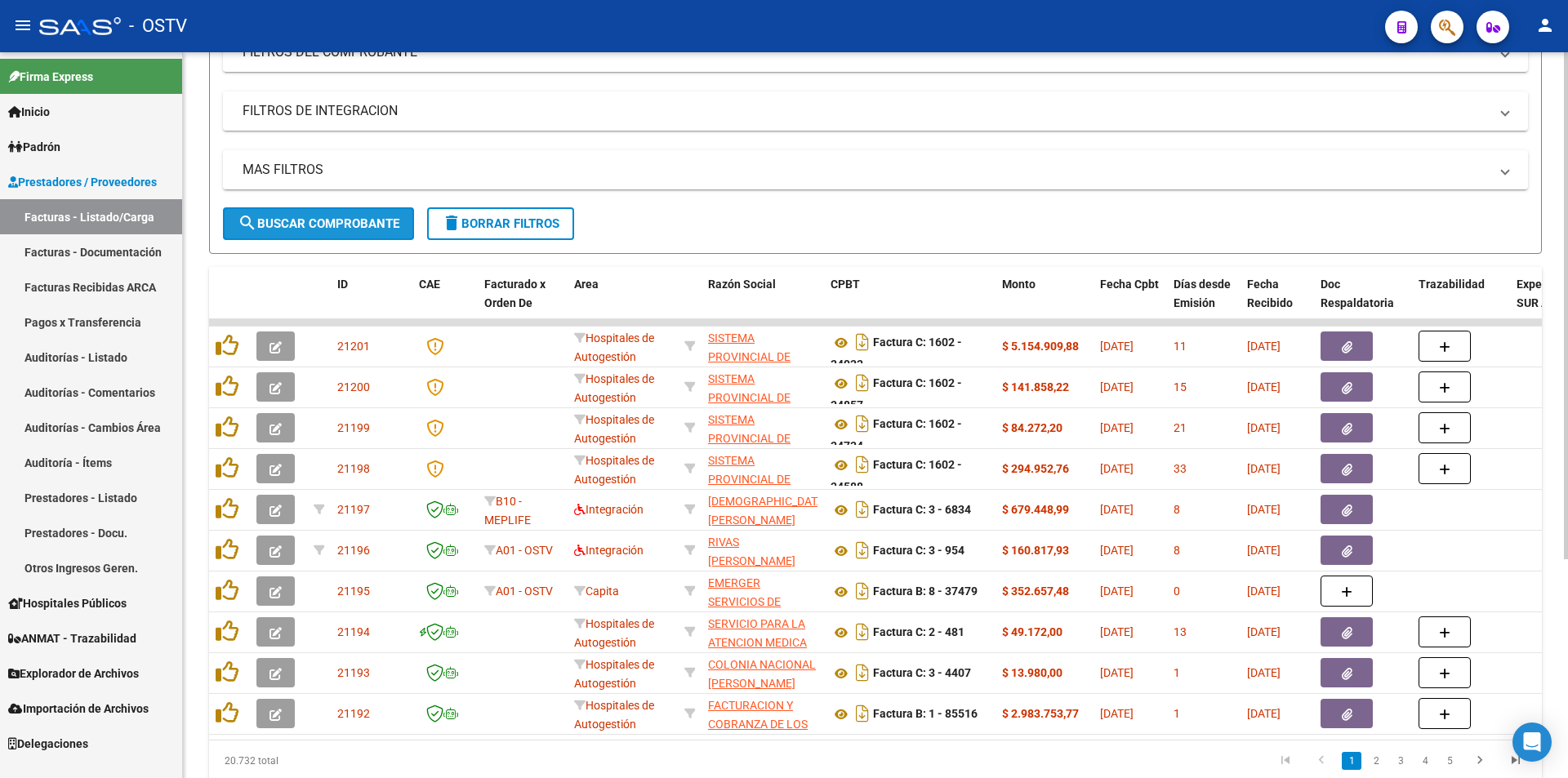
click at [316, 218] on span "search Buscar Comprobante" at bounding box center [318, 224] width 162 height 15
click at [281, 215] on button "search Buscar Comprobante" at bounding box center [318, 224] width 191 height 33
click at [286, 219] on span "search Buscar Comprobante" at bounding box center [318, 224] width 162 height 15
click at [317, 214] on button "search Buscar Comprobante" at bounding box center [318, 224] width 191 height 33
click at [317, 218] on span "search Buscar Comprobante" at bounding box center [318, 224] width 162 height 15
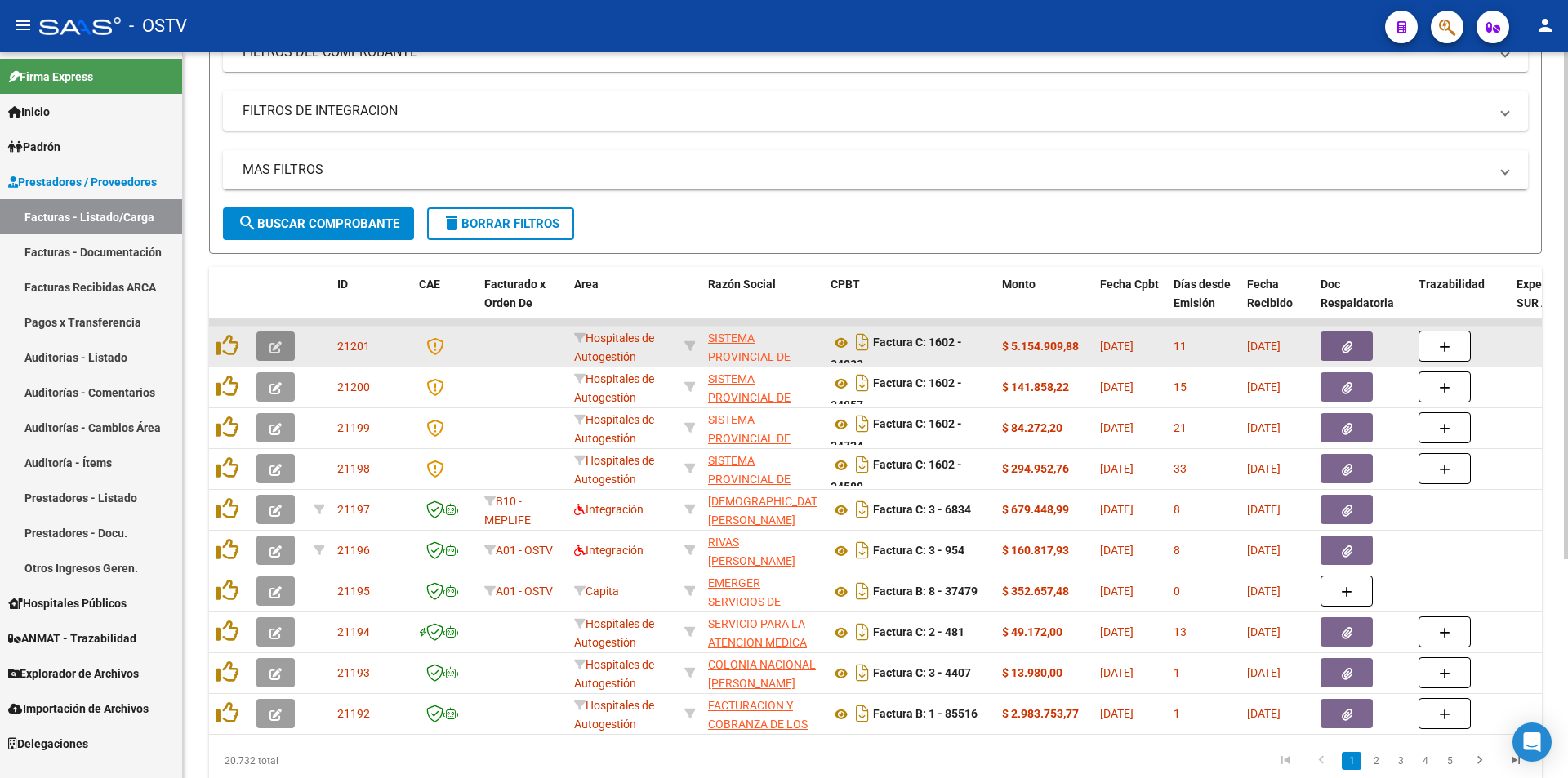
click at [288, 349] on button "button" at bounding box center [275, 347] width 39 height 30
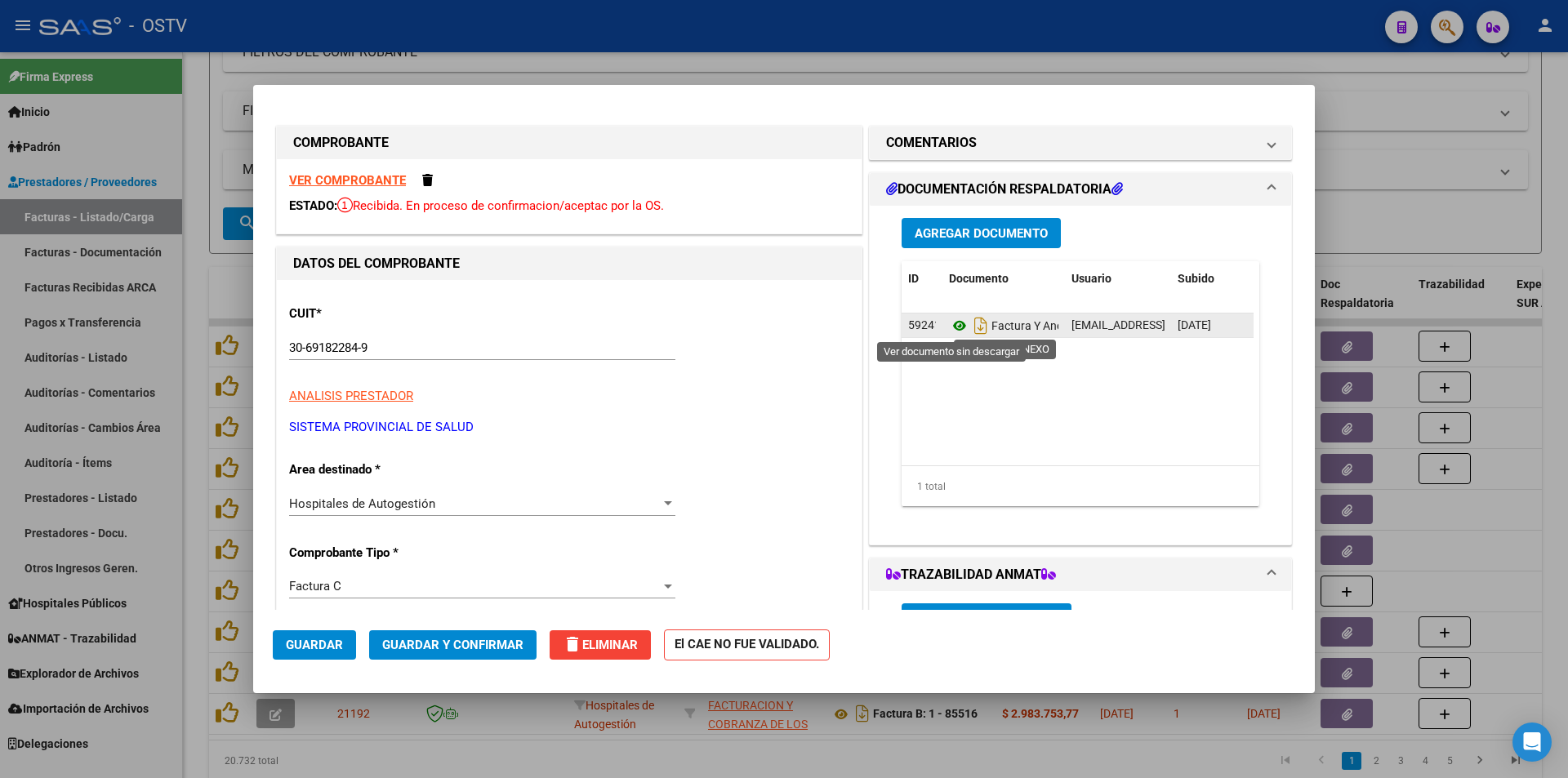
click at [949, 323] on icon at bounding box center [959, 326] width 21 height 20
click at [198, 133] on div at bounding box center [784, 389] width 1568 height 778
type input "$ 0,00"
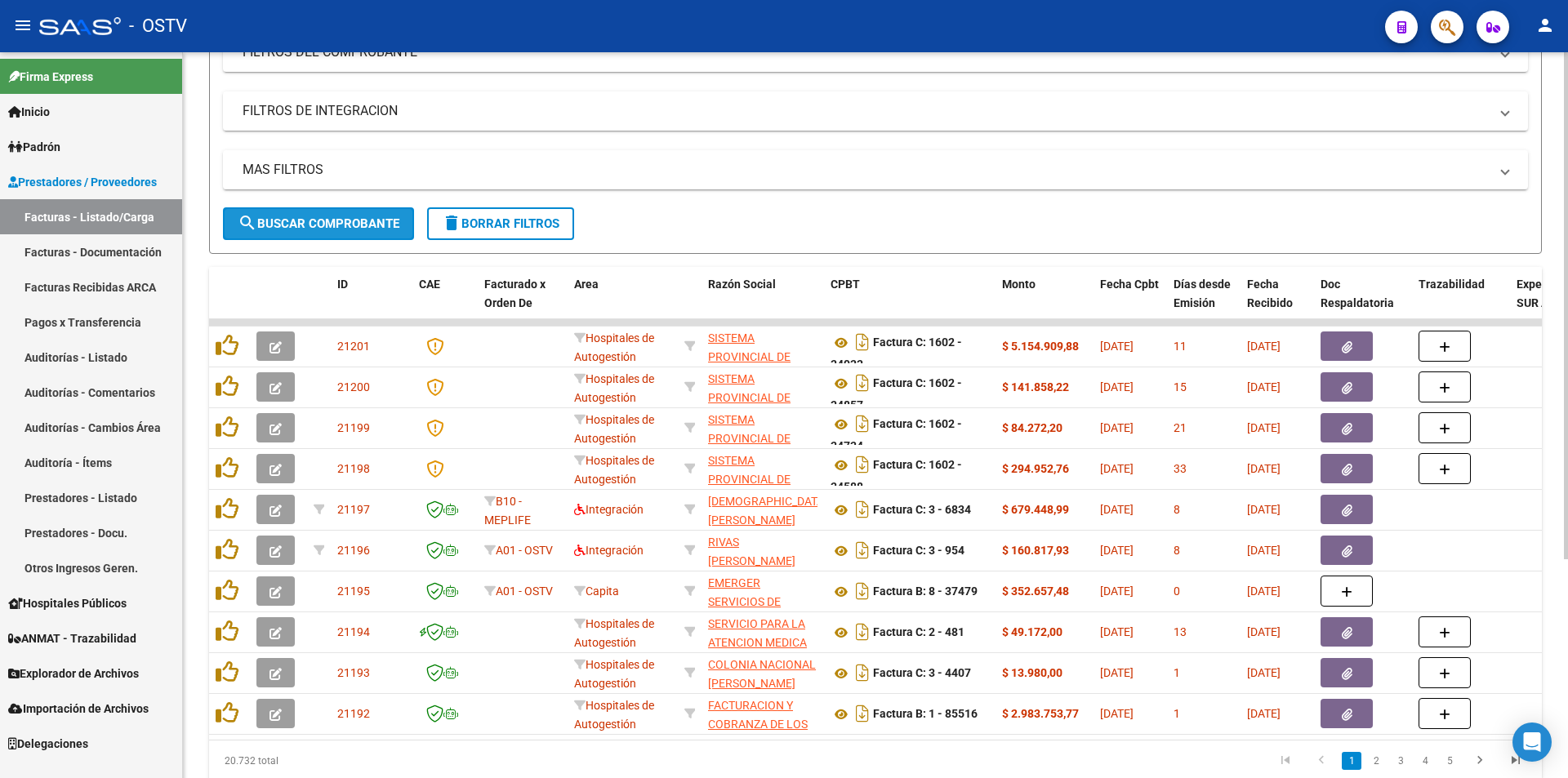
click at [327, 223] on span "search Buscar Comprobante" at bounding box center [318, 224] width 162 height 15
click at [328, 217] on span "search Buscar Comprobante" at bounding box center [318, 224] width 162 height 15
click at [333, 210] on button "search Buscar Comprobante" at bounding box center [318, 224] width 191 height 33
click at [315, 232] on button "search Buscar Comprobante" at bounding box center [318, 224] width 191 height 33
click at [319, 234] on button "search Buscar Comprobante" at bounding box center [318, 224] width 191 height 33
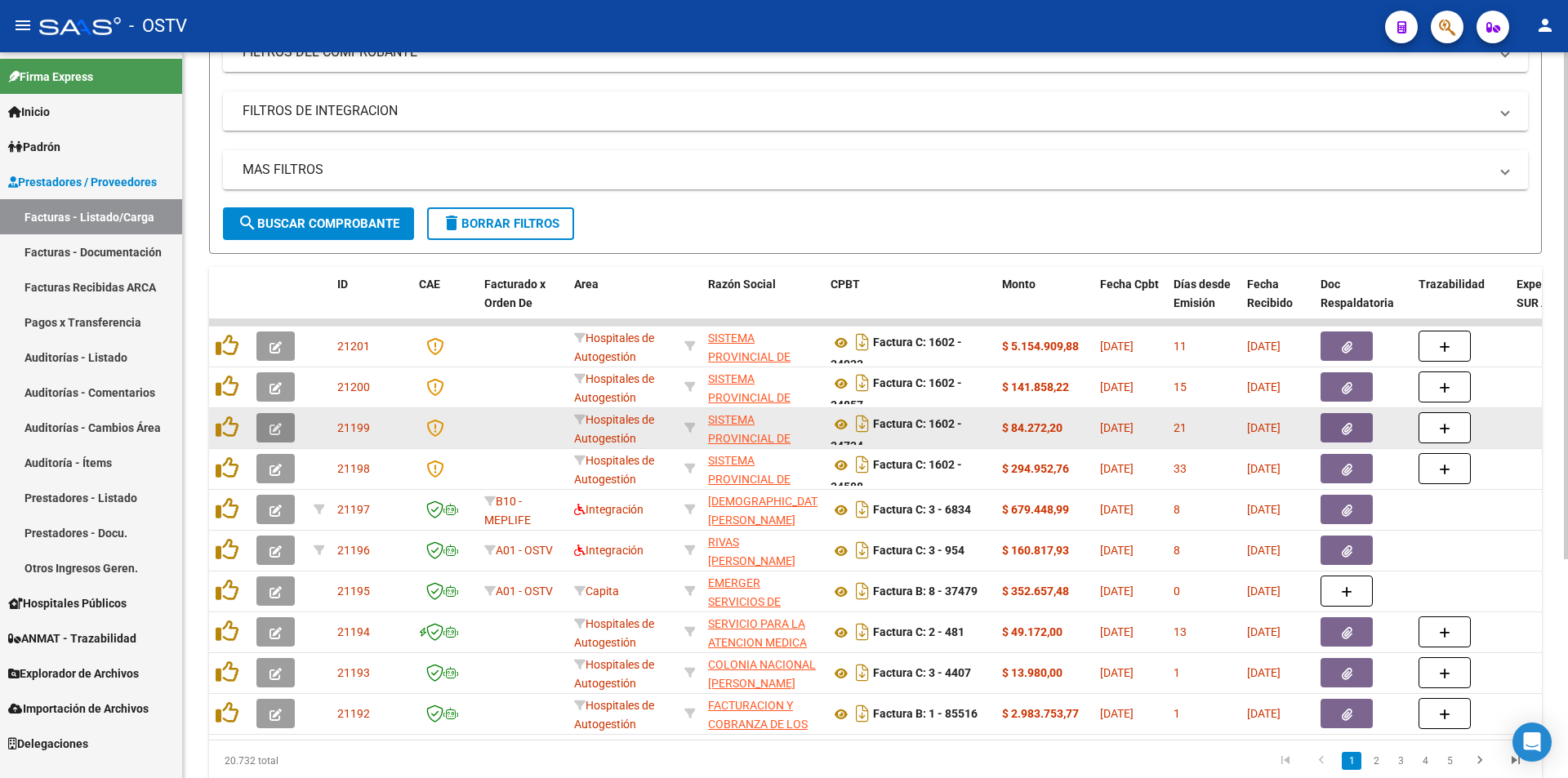
click at [281, 437] on button "button" at bounding box center [275, 428] width 39 height 30
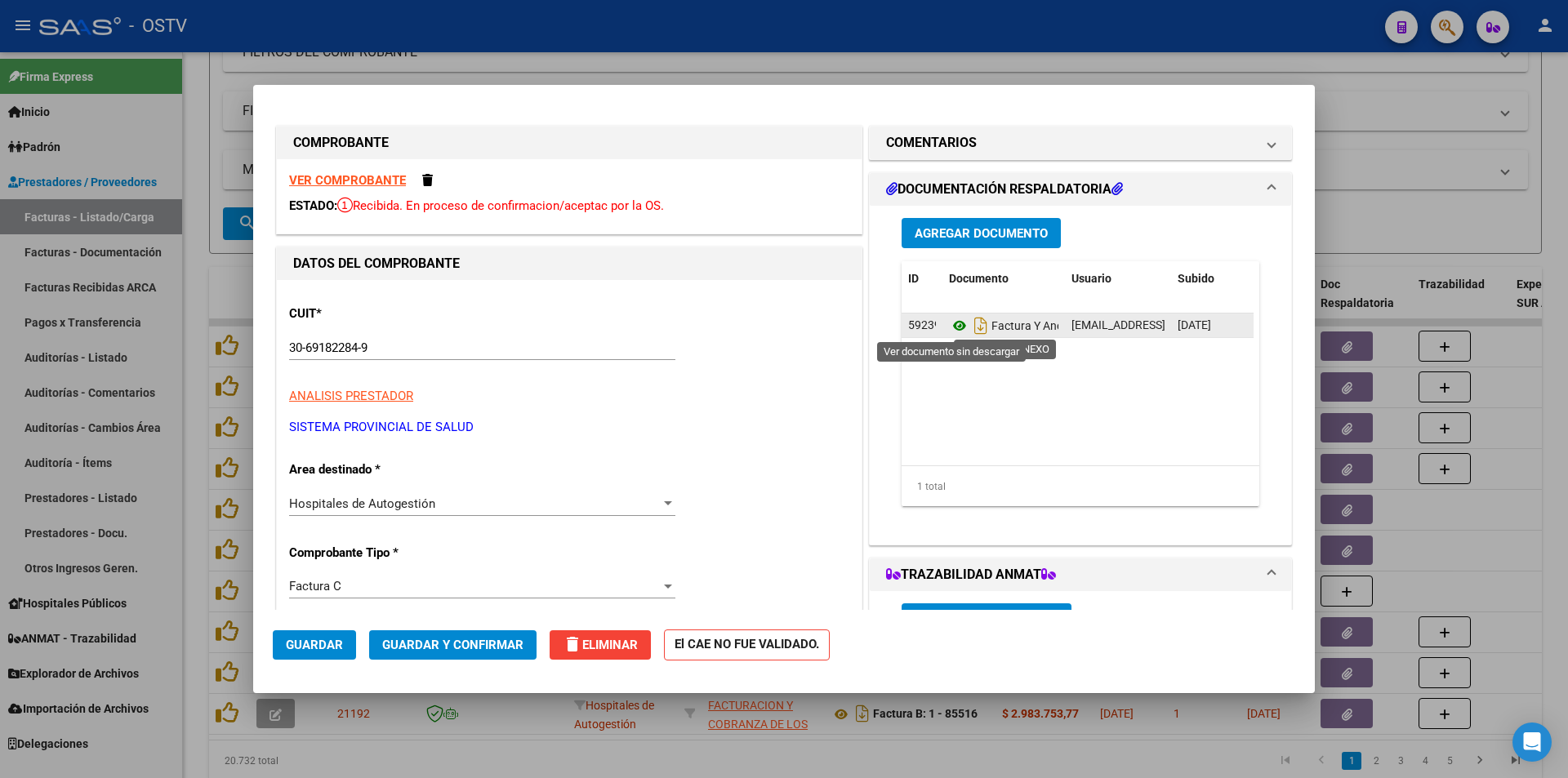
click at [949, 328] on icon at bounding box center [959, 326] width 21 height 20
click at [190, 222] on div at bounding box center [784, 389] width 1568 height 778
type input "$ 0,00"
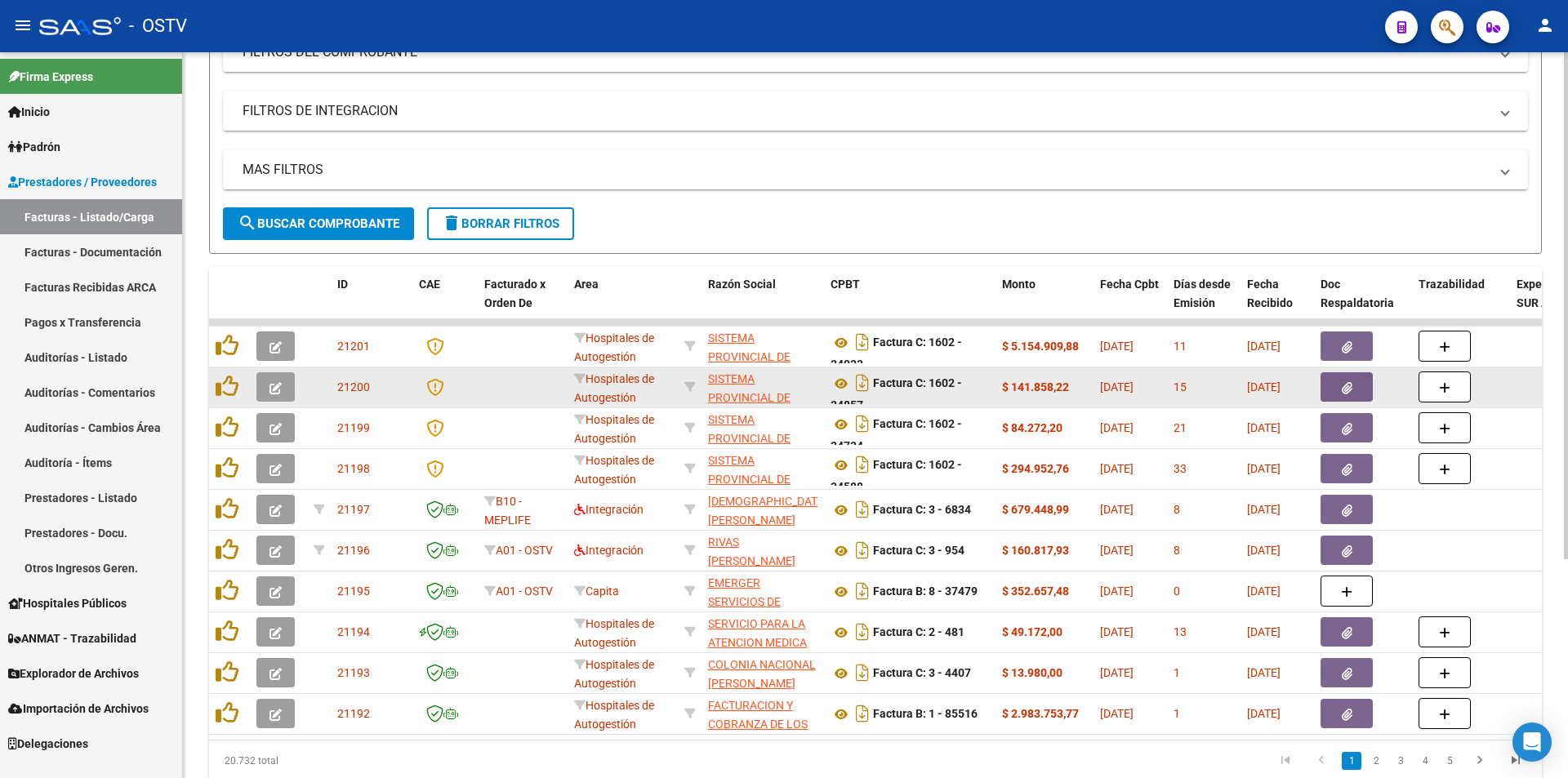
click at [278, 381] on span "button" at bounding box center [275, 387] width 12 height 15
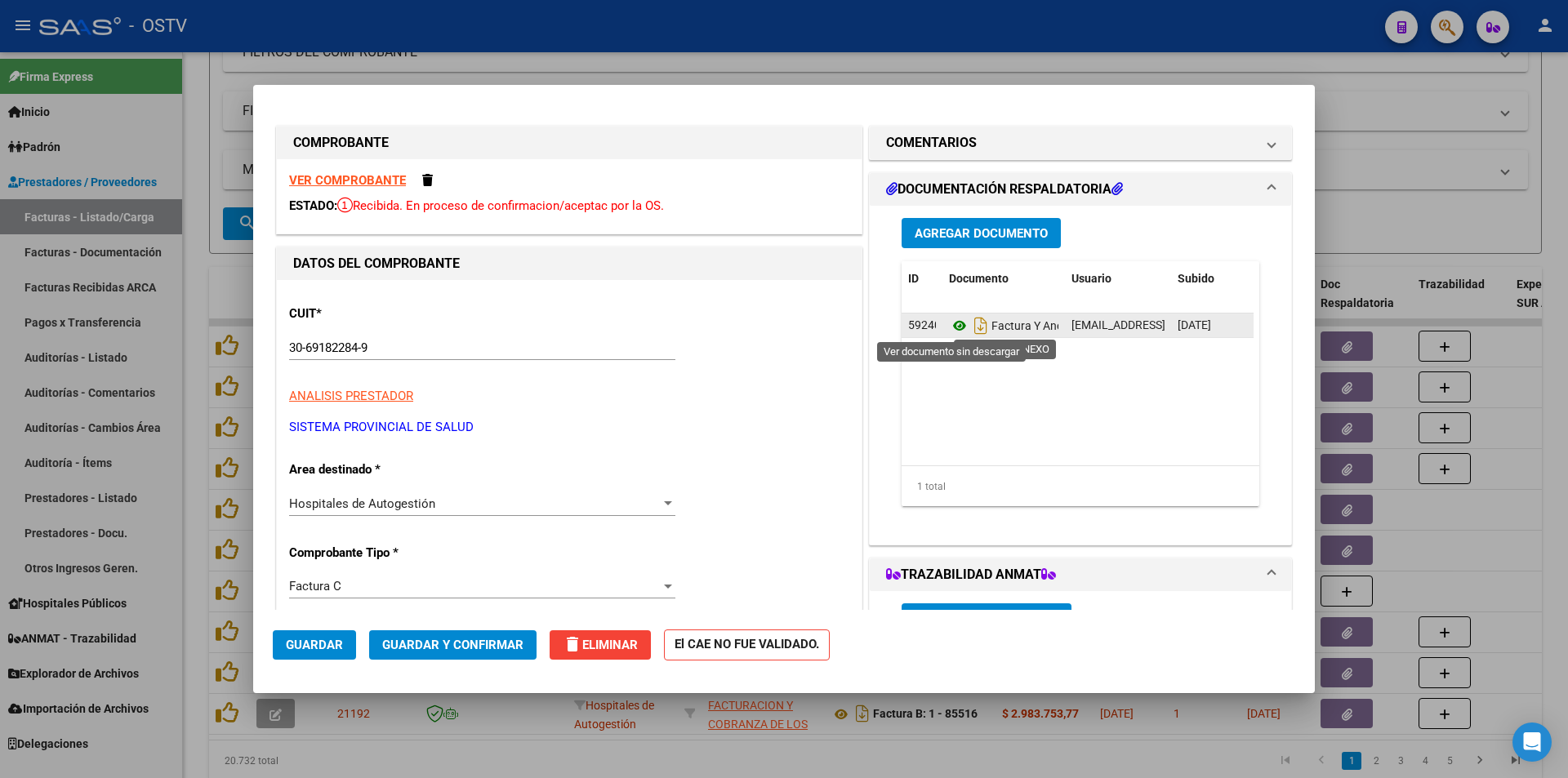
click at [951, 326] on icon at bounding box center [959, 326] width 21 height 20
click at [198, 141] on div at bounding box center [784, 389] width 1568 height 778
type input "$ 0,00"
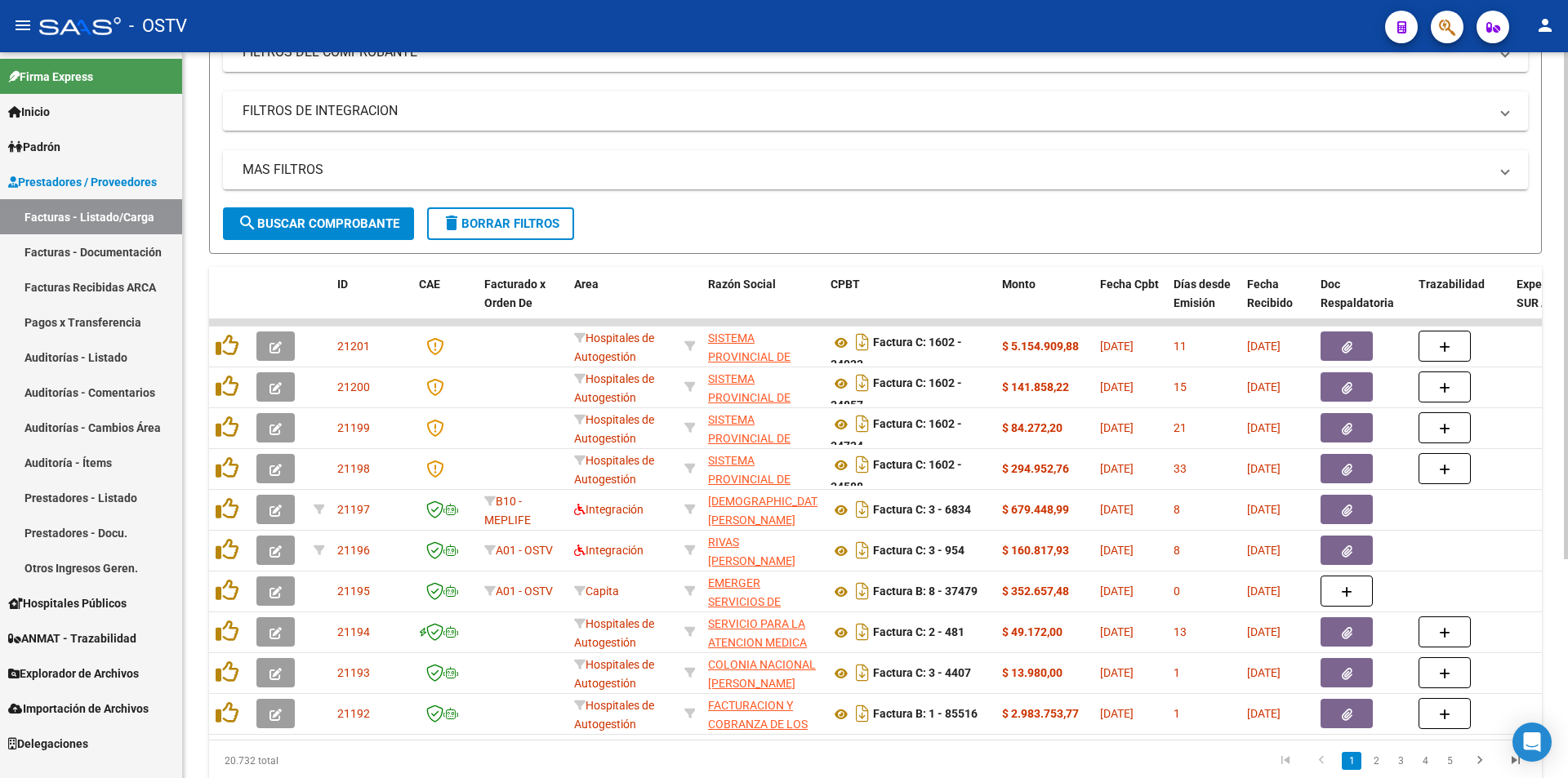
click at [310, 235] on button "search Buscar Comprobante" at bounding box center [318, 224] width 191 height 33
click at [368, 218] on span "search Buscar Comprobante" at bounding box center [318, 224] width 162 height 15
drag, startPoint x: 337, startPoint y: 218, endPoint x: 425, endPoint y: 252, distance: 94.3
click at [337, 218] on span "search Buscar Comprobante" at bounding box center [318, 224] width 162 height 15
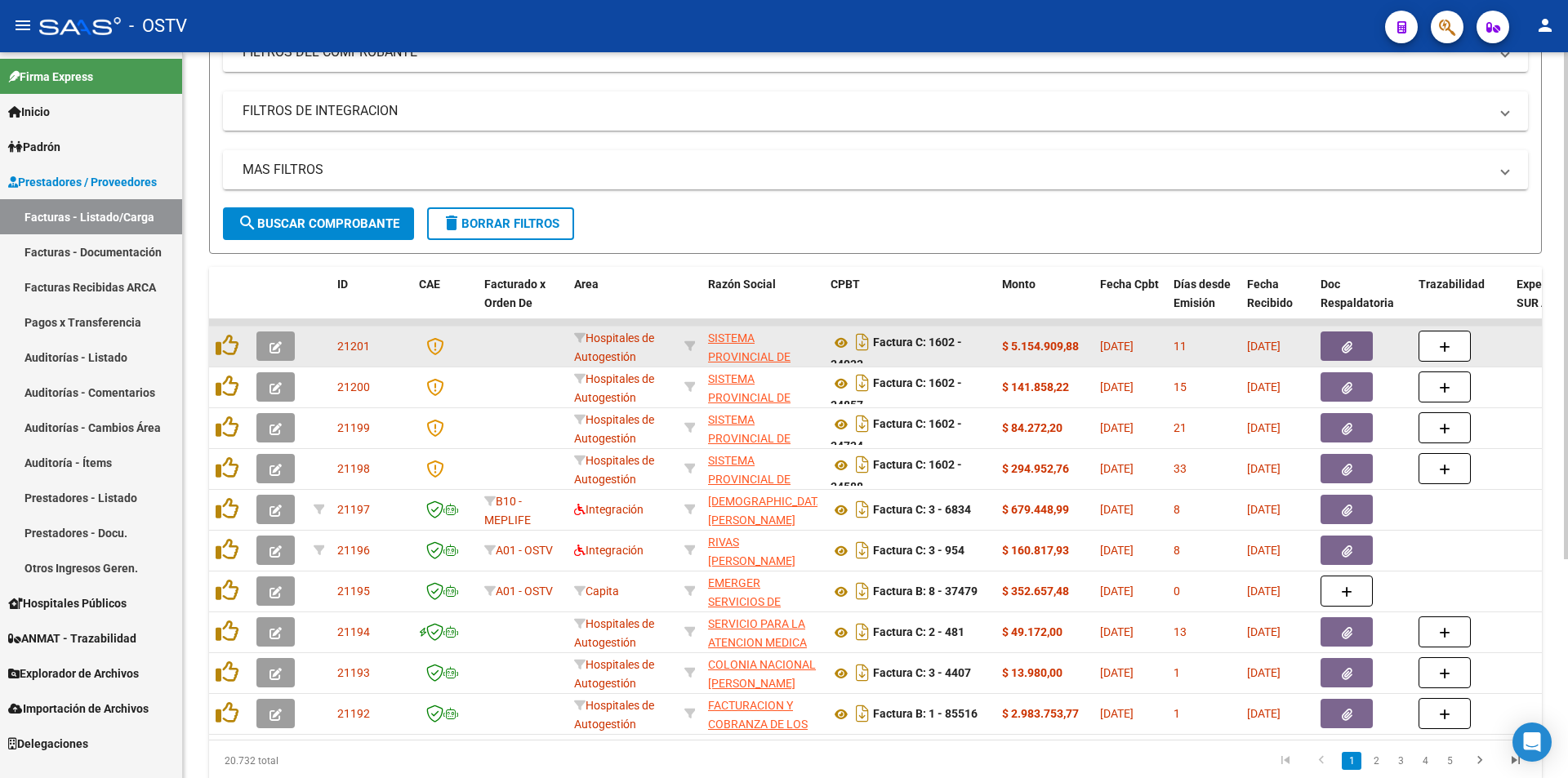
click at [284, 350] on button "button" at bounding box center [275, 347] width 39 height 30
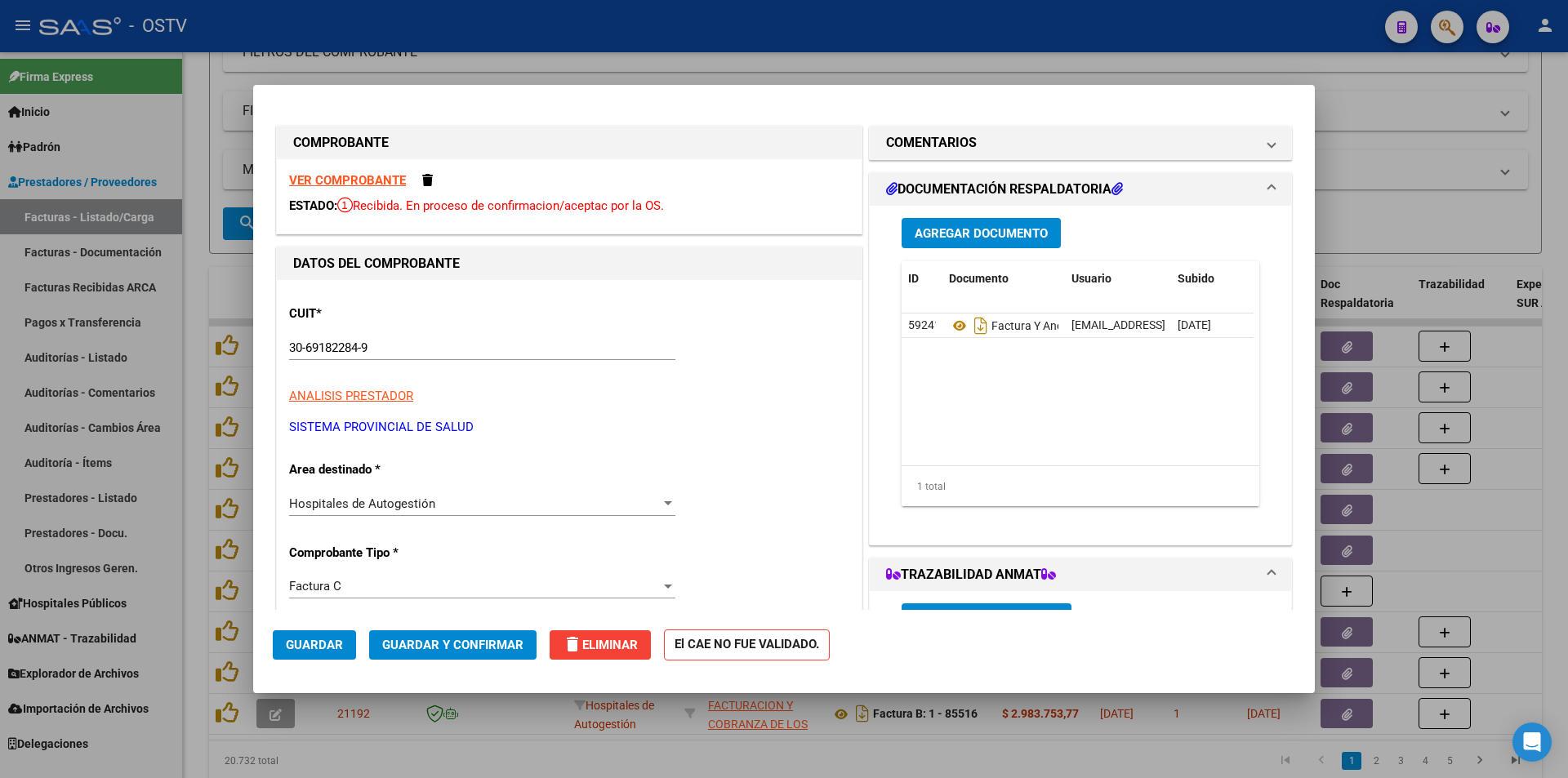
click at [193, 105] on div at bounding box center [784, 389] width 1568 height 778
type input "$ 0,00"
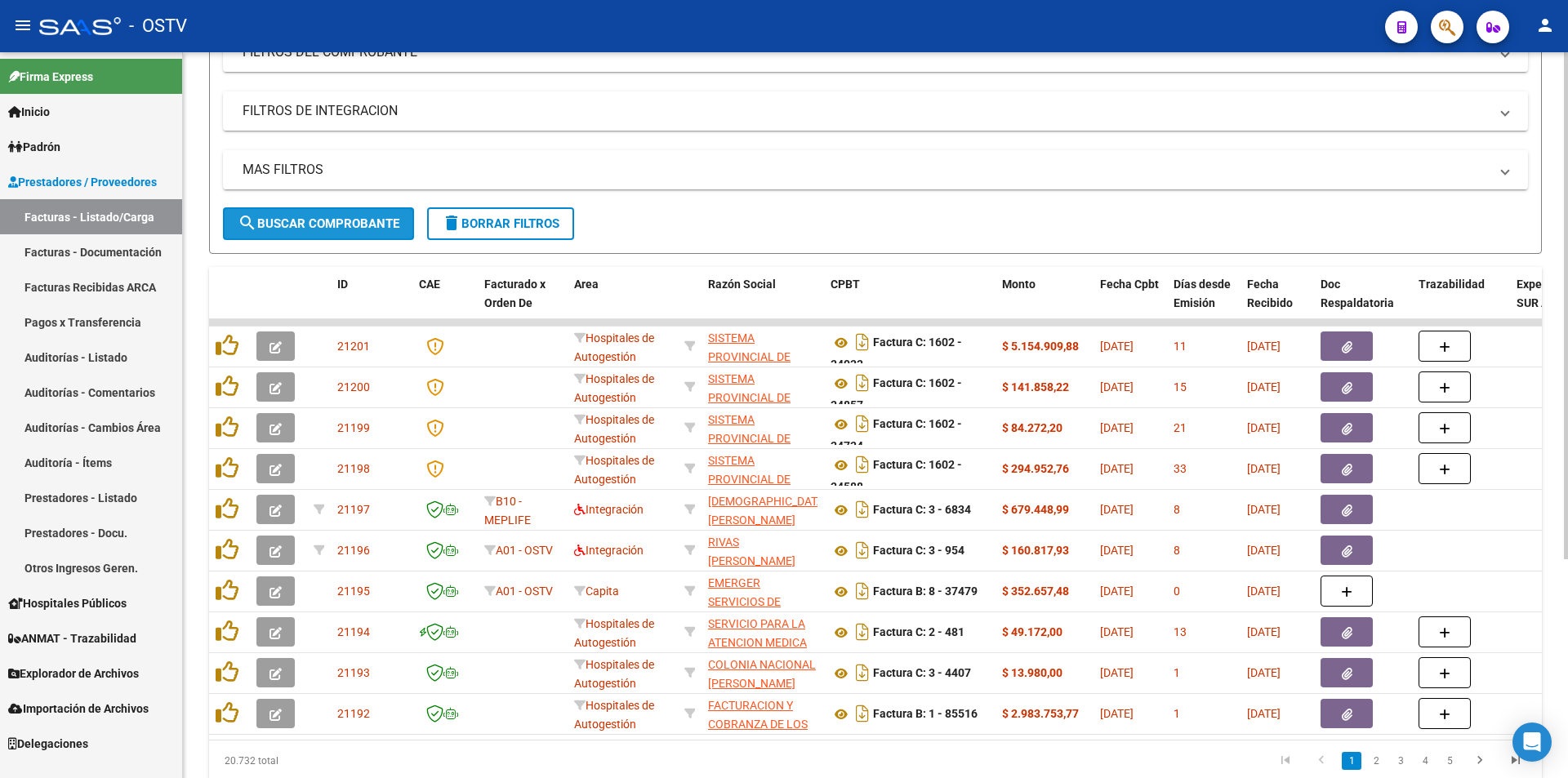
click at [317, 232] on button "search Buscar Comprobante" at bounding box center [318, 224] width 191 height 33
click at [327, 222] on span "search Buscar Comprobante" at bounding box center [318, 224] width 162 height 15
click at [321, 218] on span "search Buscar Comprobante" at bounding box center [318, 224] width 162 height 15
click at [321, 221] on span "search Buscar Comprobante" at bounding box center [318, 224] width 162 height 15
click at [323, 225] on span "search Buscar Comprobante" at bounding box center [318, 224] width 162 height 15
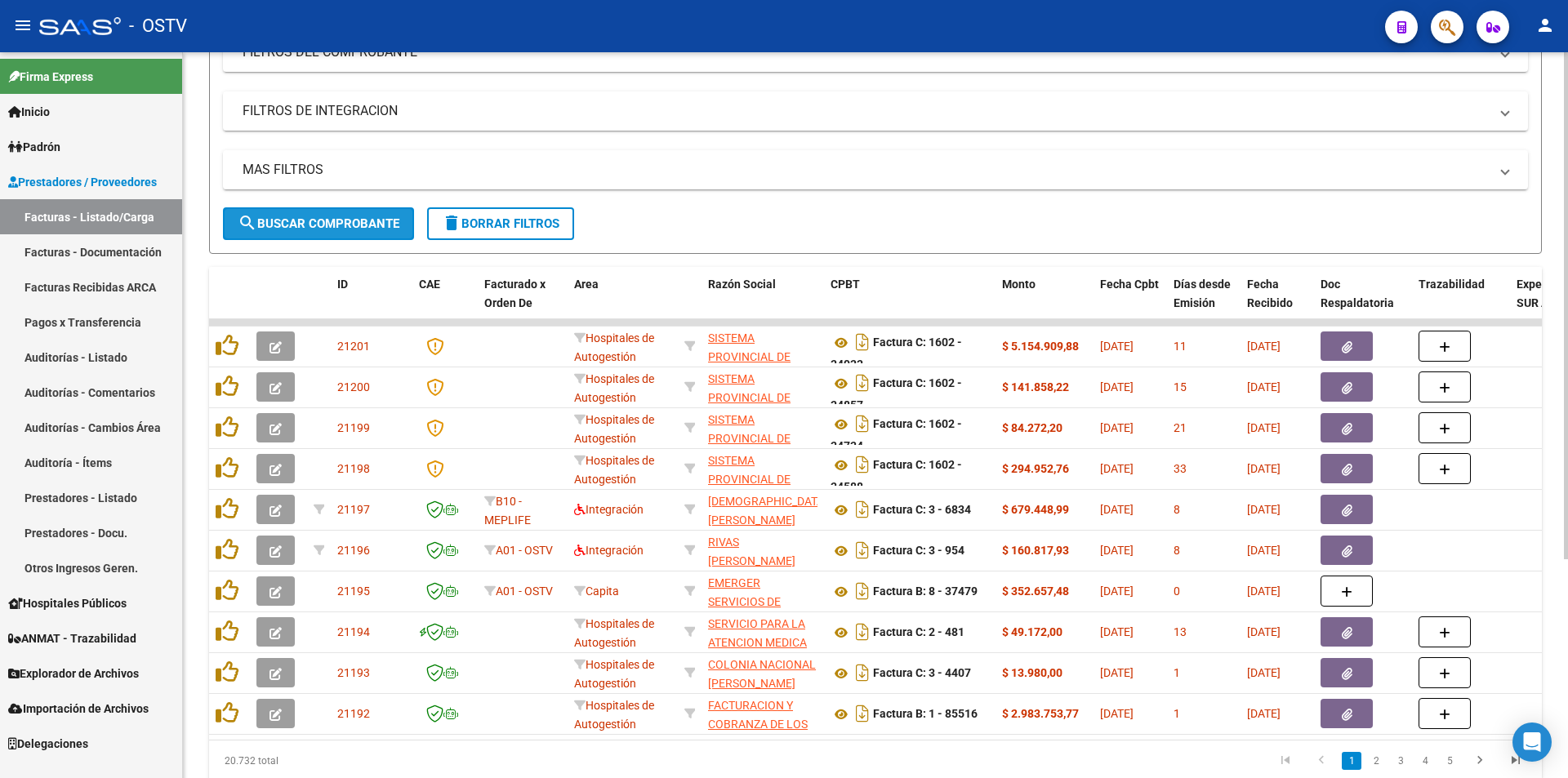
click at [323, 219] on span "search Buscar Comprobante" at bounding box center [318, 224] width 162 height 15
click at [323, 227] on span "search Buscar Comprobante" at bounding box center [318, 224] width 162 height 15
click at [326, 222] on span "search Buscar Comprobante" at bounding box center [318, 224] width 162 height 15
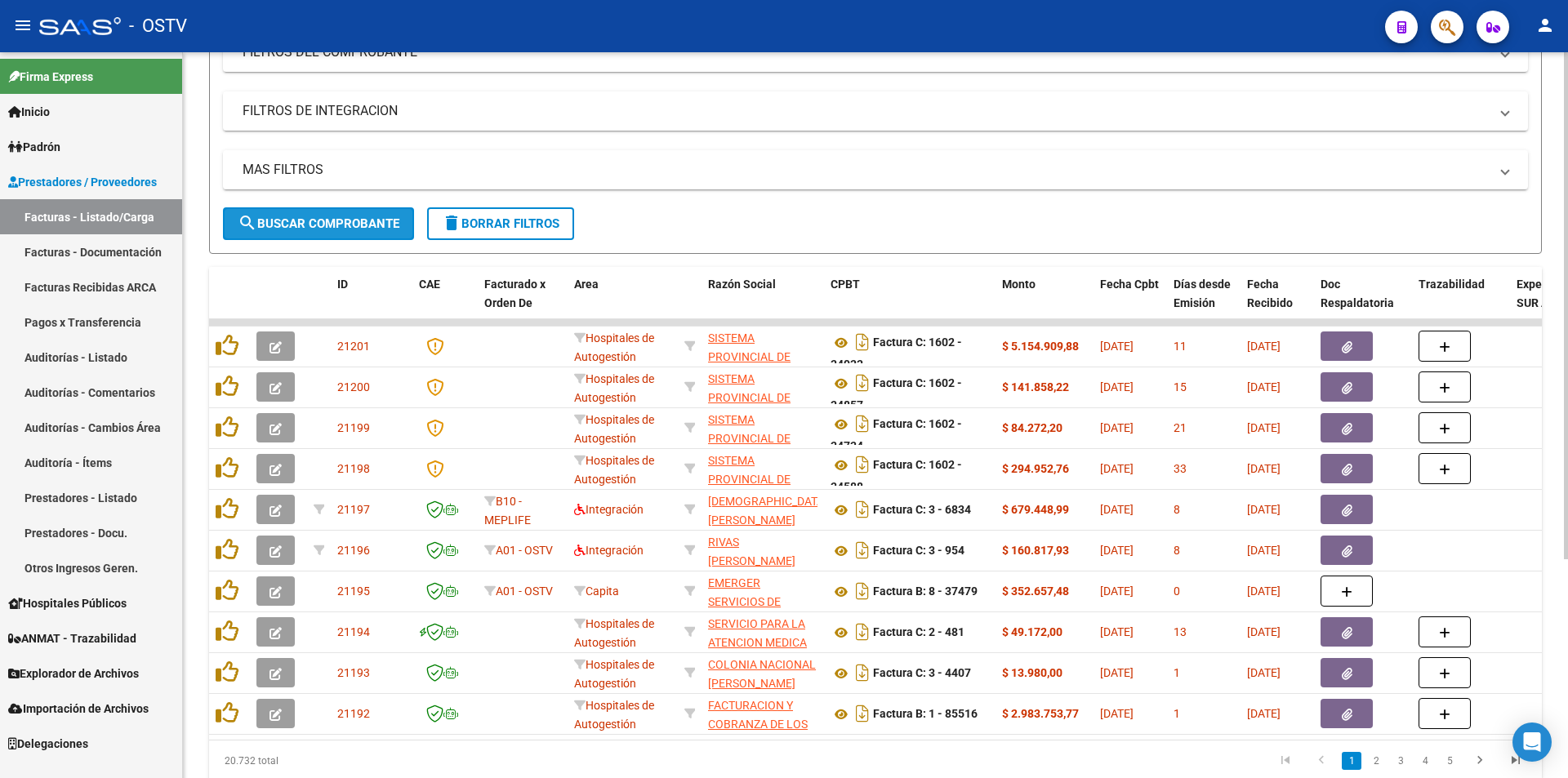
click at [324, 221] on span "search Buscar Comprobante" at bounding box center [318, 224] width 162 height 15
click at [328, 214] on button "search Buscar Comprobante" at bounding box center [318, 224] width 191 height 33
click at [322, 218] on span "search Buscar Comprobante" at bounding box center [318, 224] width 162 height 15
click at [322, 215] on button "search Buscar Comprobante" at bounding box center [318, 224] width 191 height 33
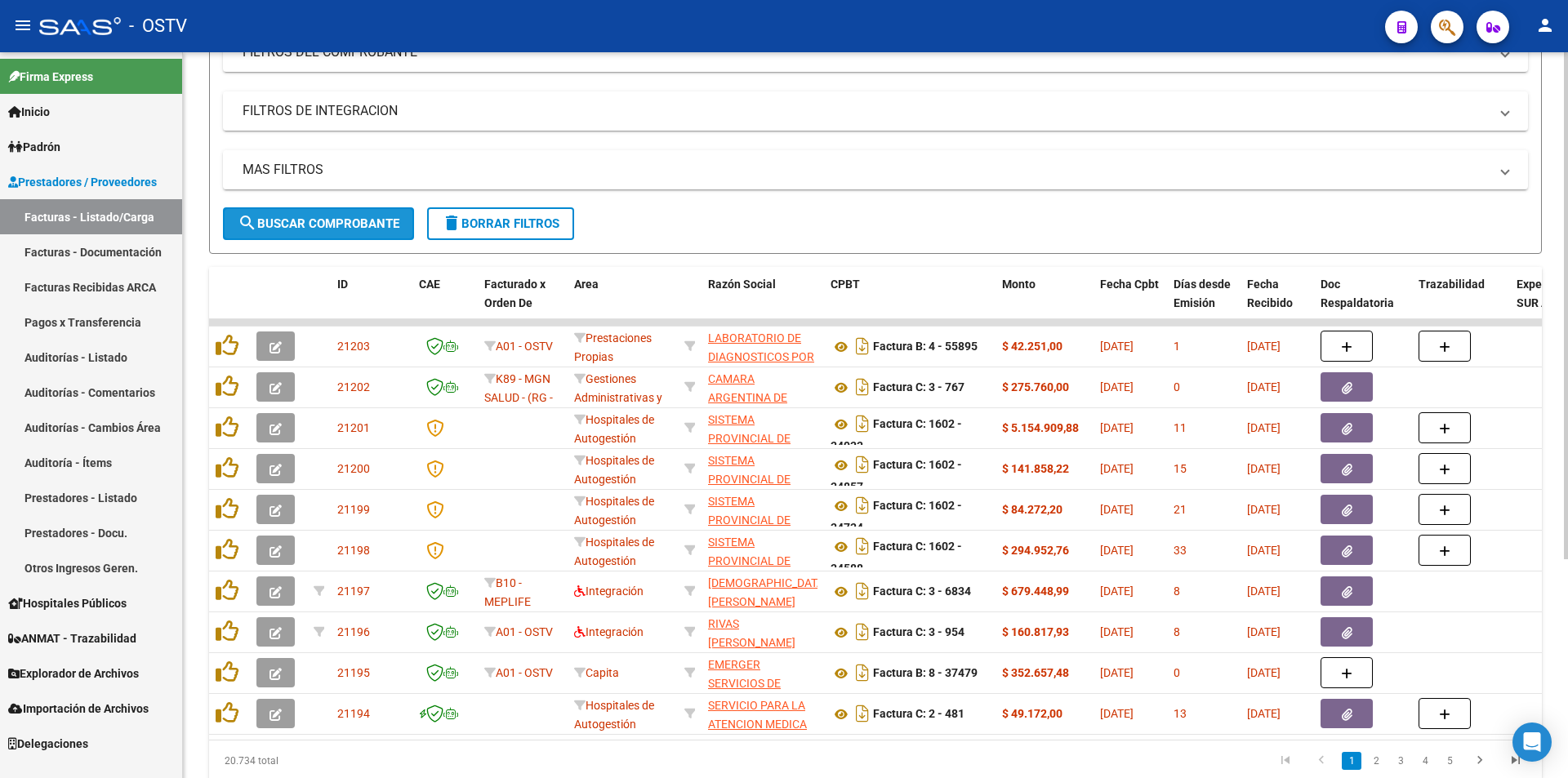
click at [317, 232] on button "search Buscar Comprobante" at bounding box center [318, 224] width 191 height 33
click at [331, 223] on span "search Buscar Comprobante" at bounding box center [318, 224] width 162 height 15
click at [294, 222] on span "search Buscar Comprobante" at bounding box center [318, 224] width 162 height 15
click at [308, 235] on button "search Buscar Comprobante" at bounding box center [318, 224] width 191 height 33
click at [323, 227] on span "search Buscar Comprobante" at bounding box center [318, 224] width 162 height 15
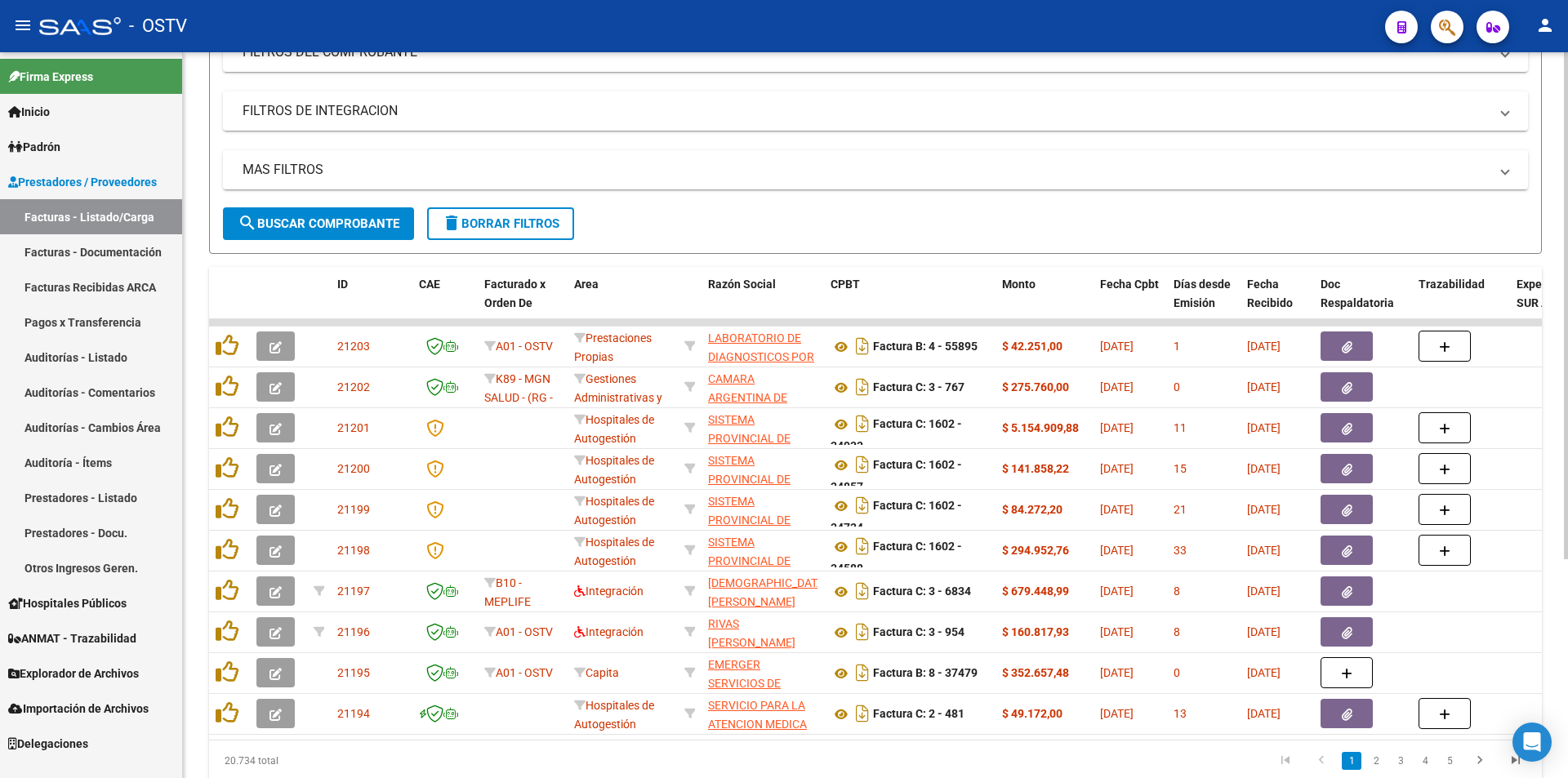
click at [330, 230] on span "search Buscar Comprobante" at bounding box center [318, 224] width 162 height 15
click at [321, 218] on span "search Buscar Comprobante" at bounding box center [318, 224] width 162 height 15
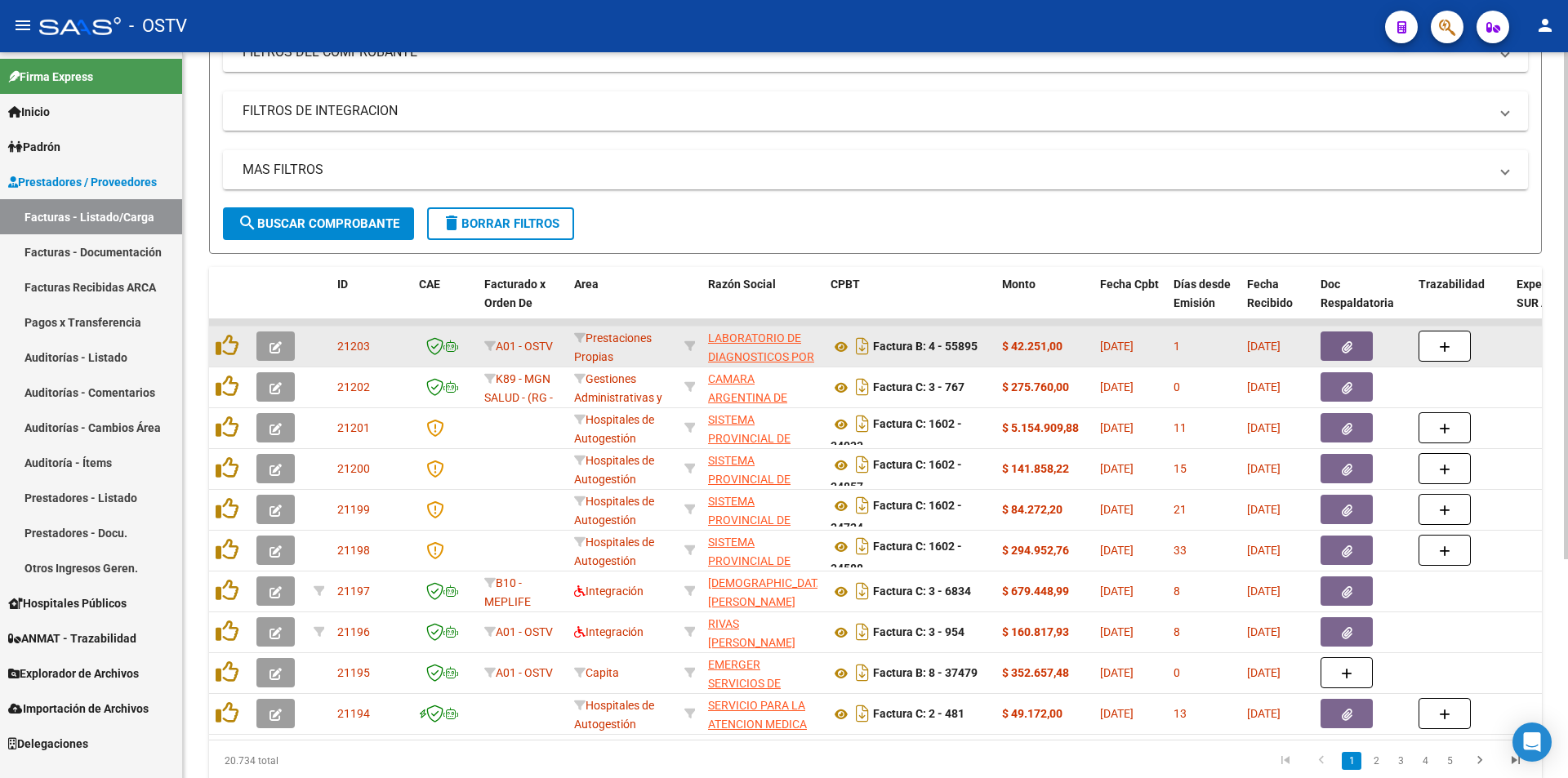
click at [280, 347] on icon "button" at bounding box center [275, 347] width 12 height 12
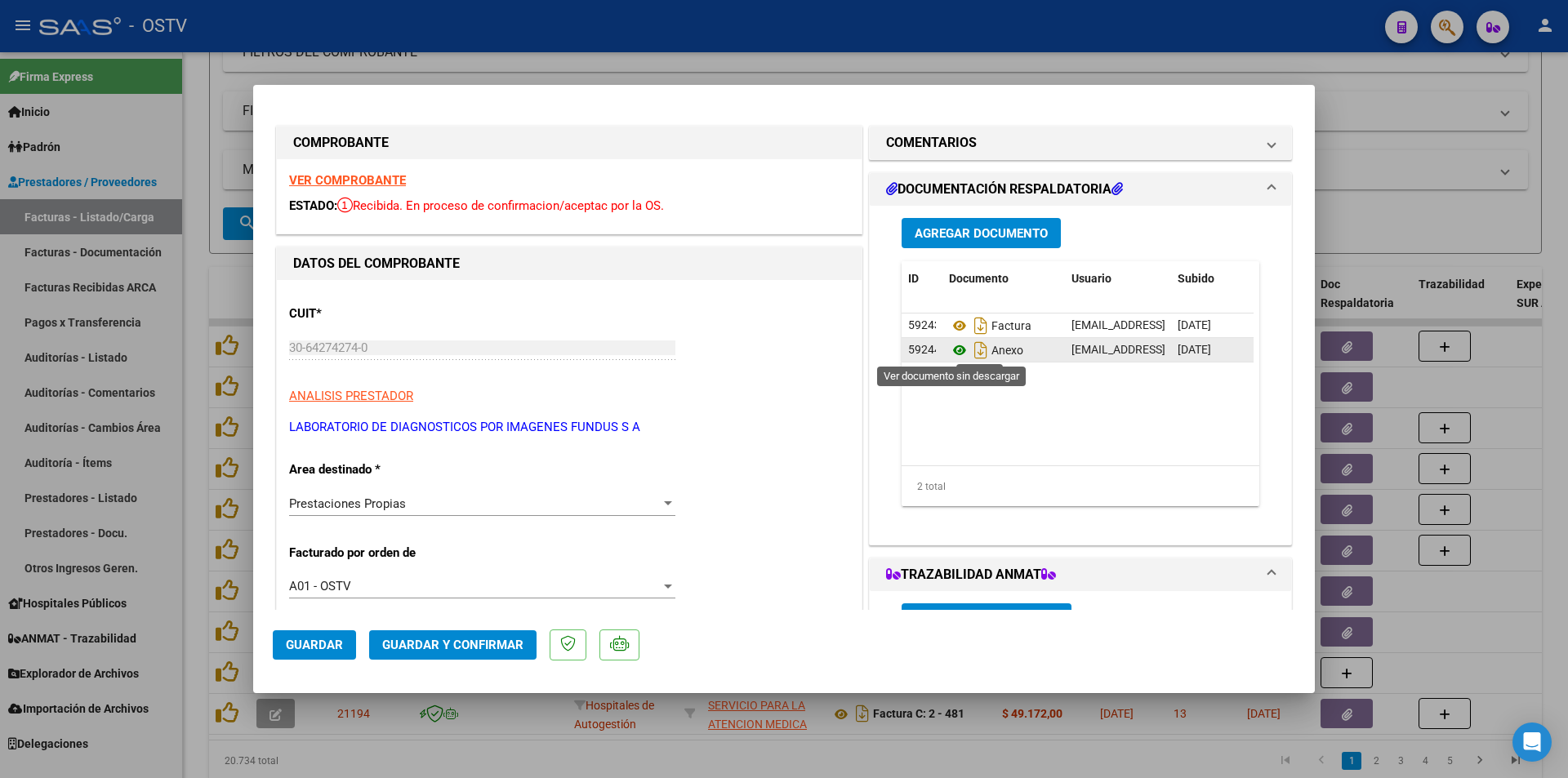
click at [949, 350] on icon at bounding box center [959, 351] width 21 height 20
click at [205, 137] on div at bounding box center [784, 389] width 1568 height 778
type input "$ 0,00"
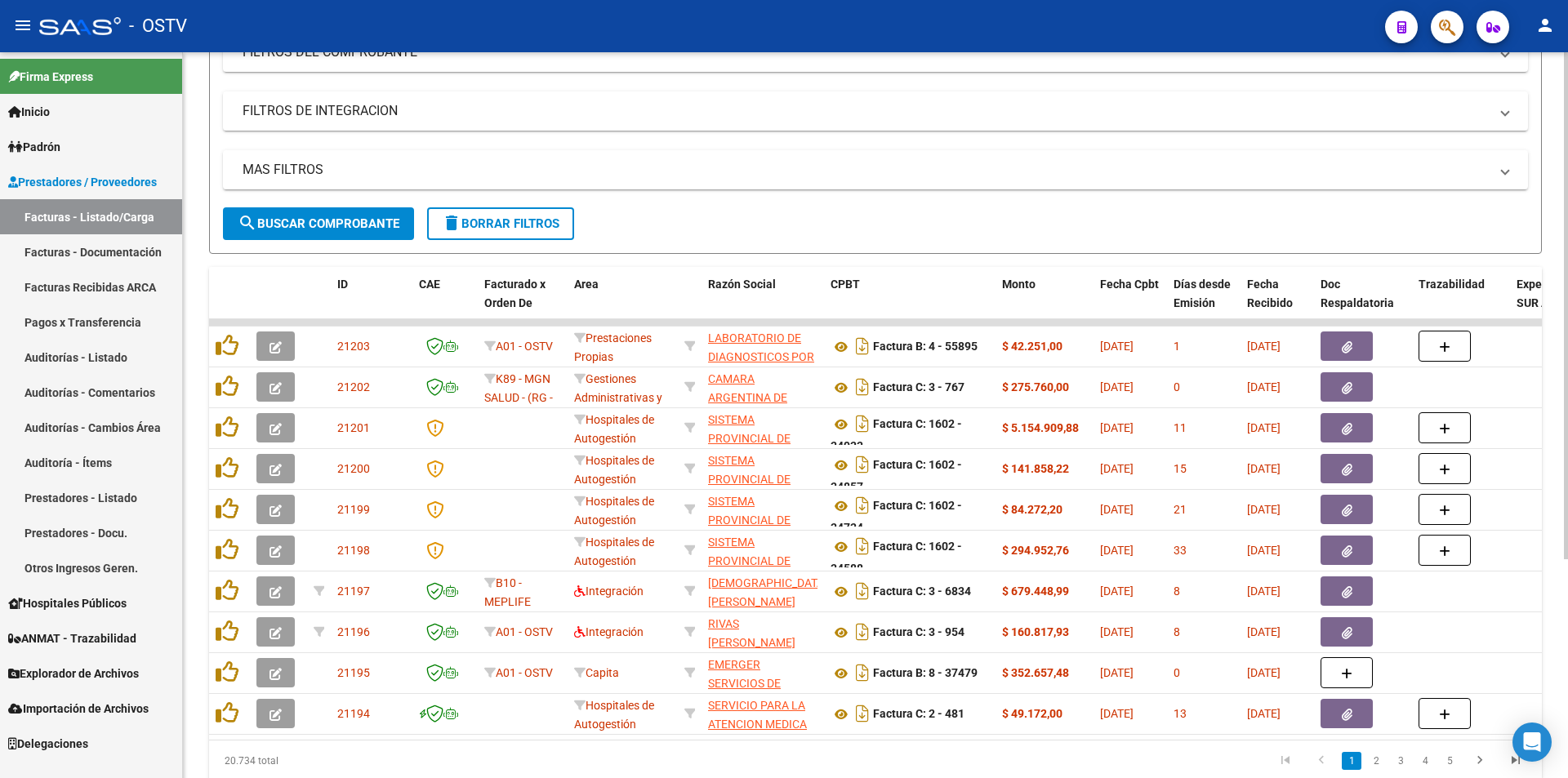
click at [281, 217] on span "search Buscar Comprobante" at bounding box center [318, 224] width 162 height 15
click at [318, 244] on form "Filtros Id Area Area Seleccionar Gerenciador Seleccionar Gerenciador Todos Conf…" at bounding box center [874, 100] width 1333 height 305
click at [317, 227] on span "search Buscar Comprobante" at bounding box center [318, 224] width 162 height 15
click at [342, 213] on button "search Buscar Comprobante" at bounding box center [318, 224] width 191 height 33
click at [330, 219] on span "search Buscar Comprobante" at bounding box center [318, 224] width 162 height 15
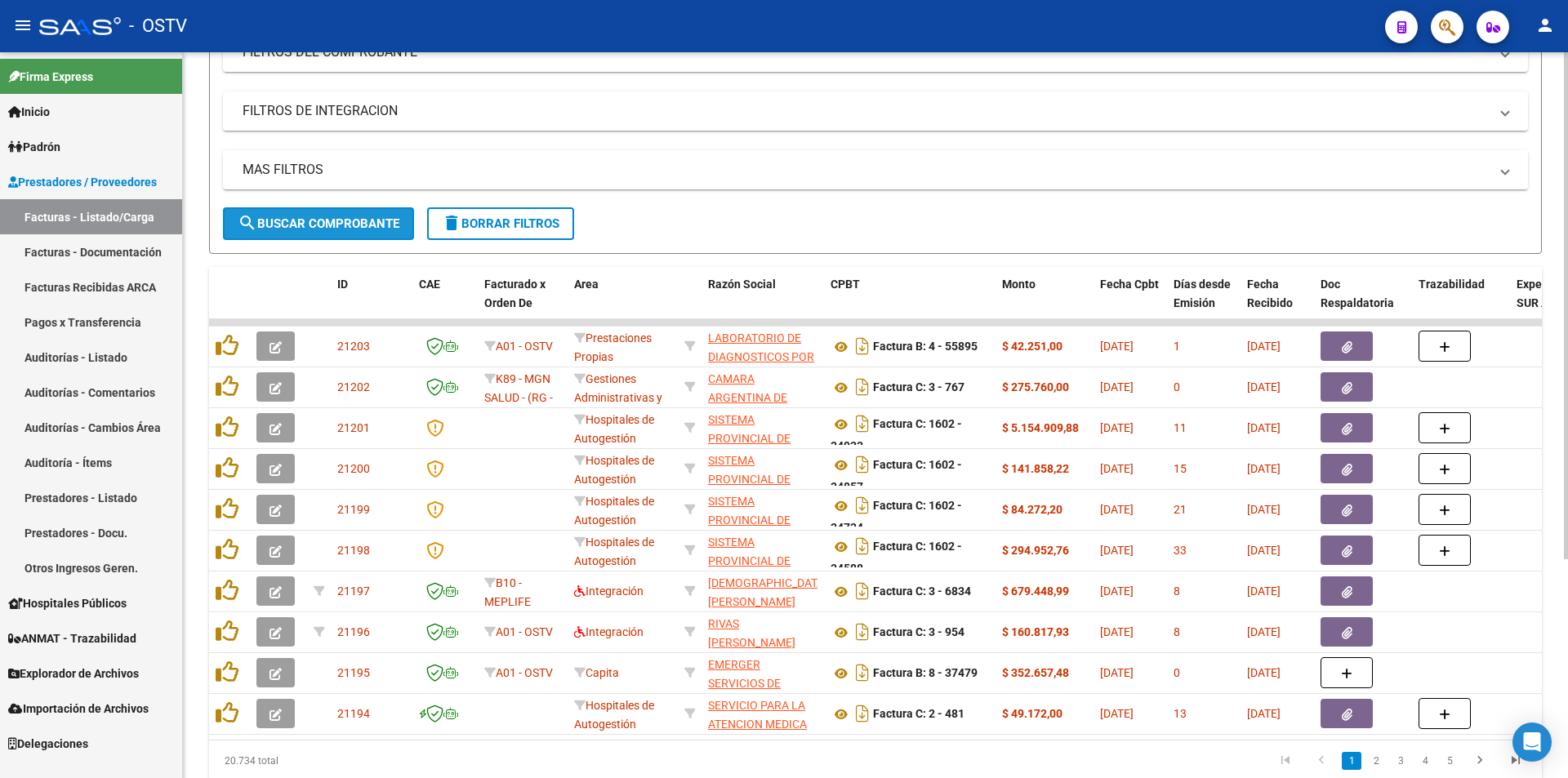
click at [328, 223] on span "search Buscar Comprobante" at bounding box center [318, 224] width 162 height 15
click at [316, 227] on span "search Buscar Comprobante" at bounding box center [318, 224] width 162 height 15
click at [329, 235] on button "search Buscar Comprobante" at bounding box center [318, 224] width 191 height 33
click at [316, 213] on button "search Buscar Comprobante" at bounding box center [318, 224] width 191 height 33
click at [308, 222] on span "search Buscar Comprobante" at bounding box center [318, 224] width 162 height 15
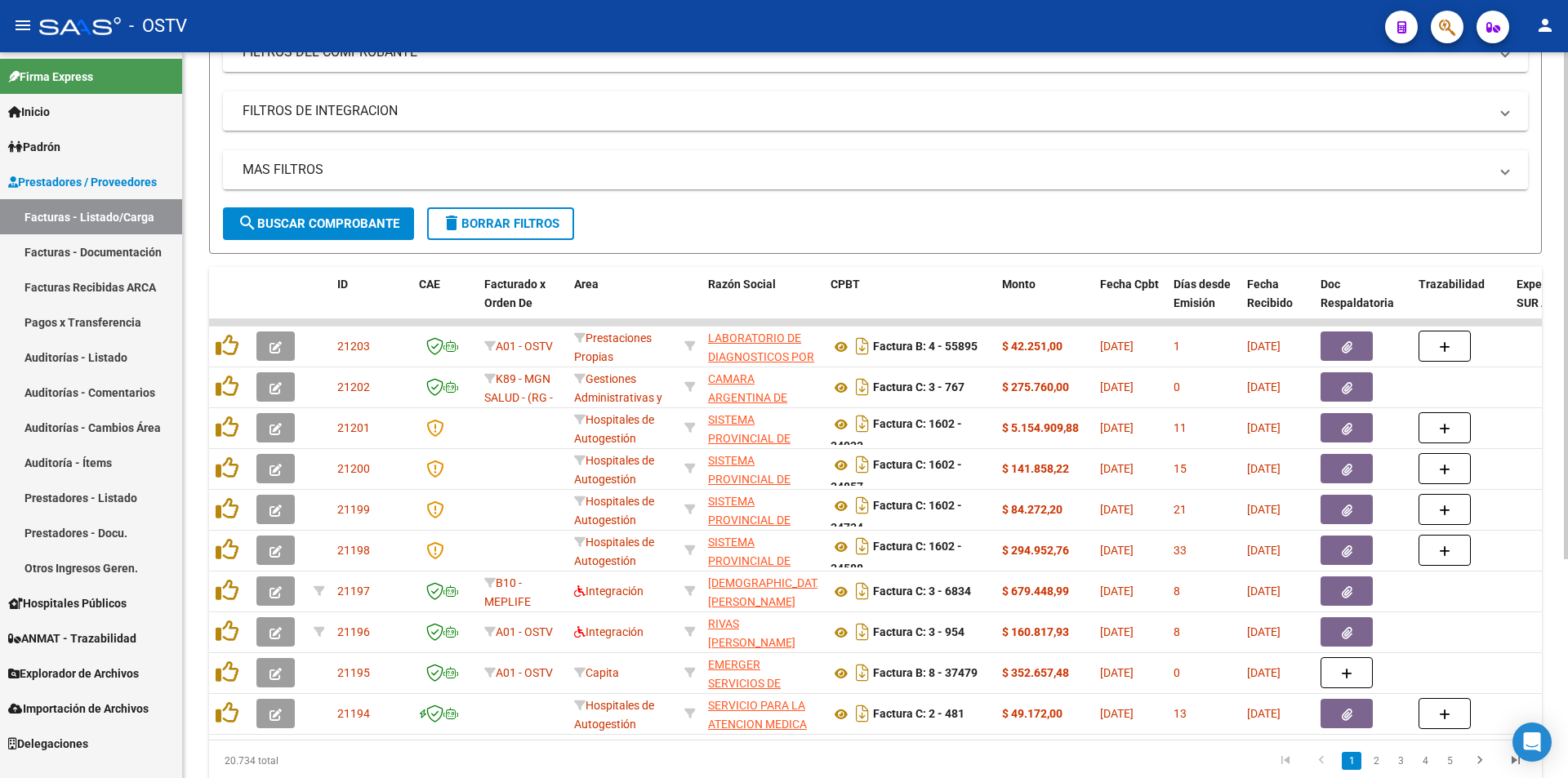
click at [319, 223] on span "search Buscar Comprobante" at bounding box center [318, 224] width 162 height 15
click at [309, 219] on span "search Buscar Comprobante" at bounding box center [318, 224] width 162 height 15
click at [335, 218] on span "search Buscar Comprobante" at bounding box center [318, 224] width 162 height 15
click at [321, 218] on span "search Buscar Comprobante" at bounding box center [318, 224] width 162 height 15
click at [335, 217] on span "search Buscar Comprobante" at bounding box center [318, 224] width 162 height 15
